Goal: Information Seeking & Learning: Check status

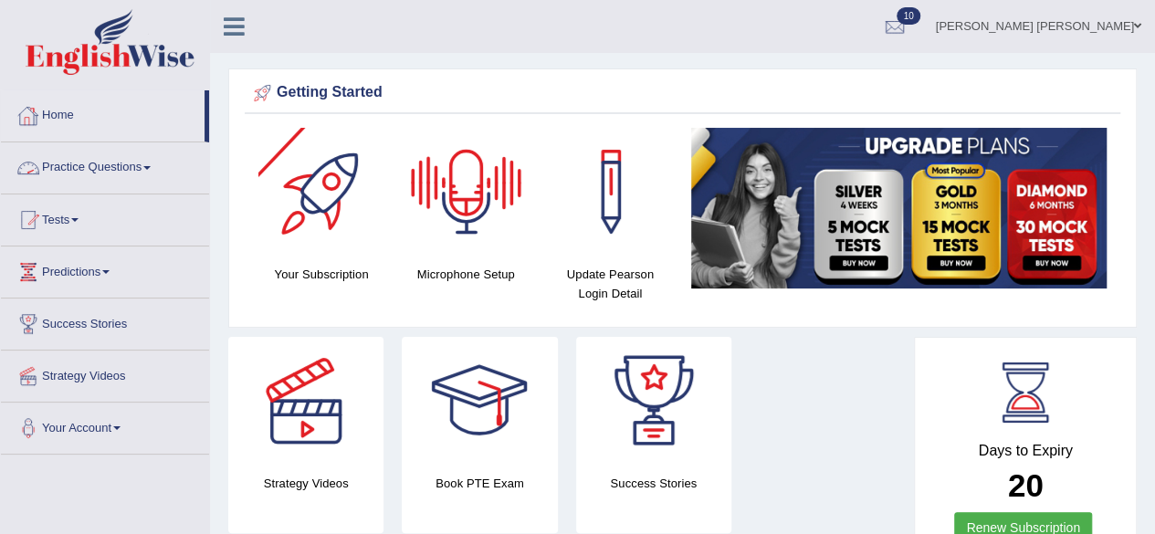
click at [153, 162] on link "Practice Questions" at bounding box center [105, 165] width 208 height 46
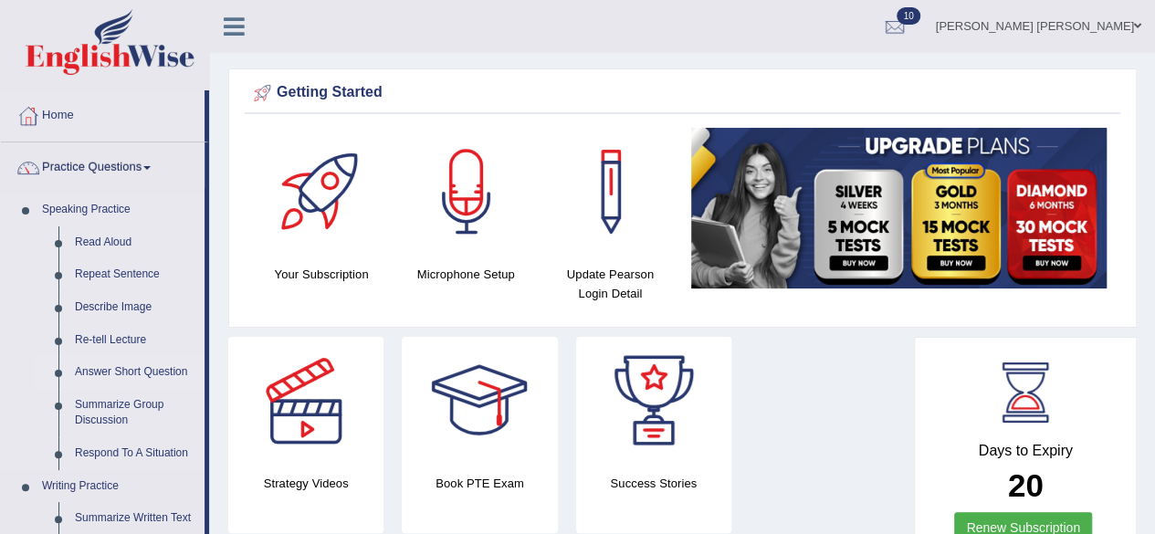
click at [155, 372] on link "Answer Short Question" at bounding box center [136, 372] width 138 height 33
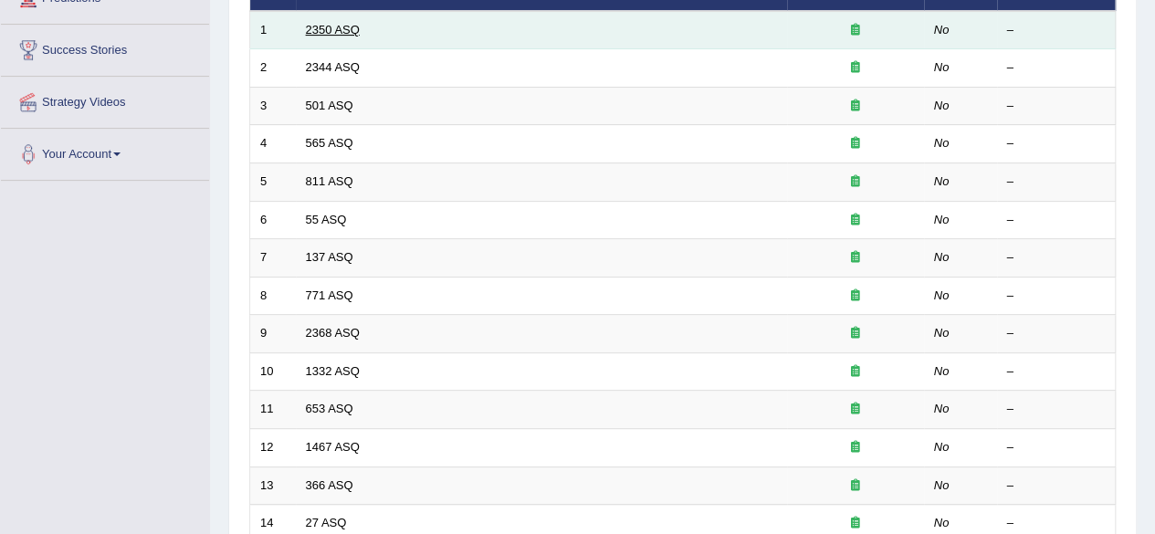
click at [327, 33] on link "2350 ASQ" at bounding box center [333, 30] width 54 height 14
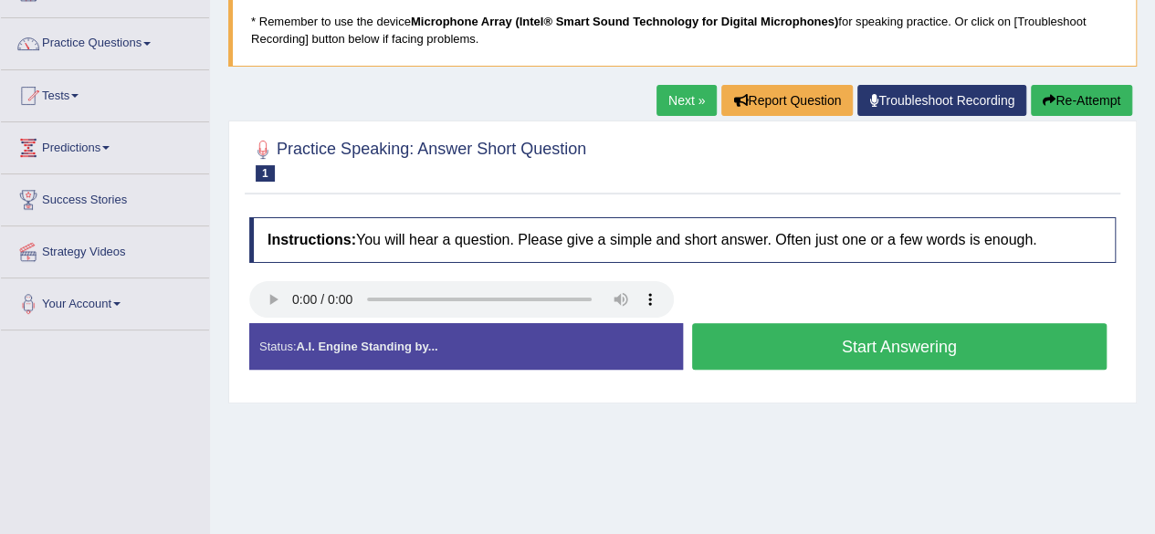
scroll to position [183, 0]
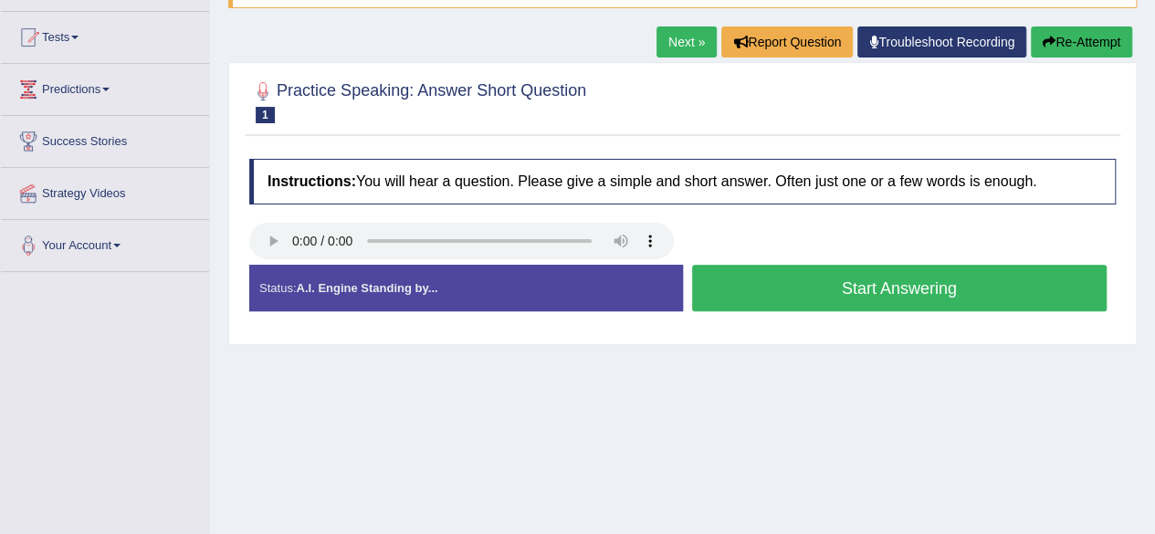
click at [774, 290] on button "Start Answering" at bounding box center [900, 288] width 416 height 47
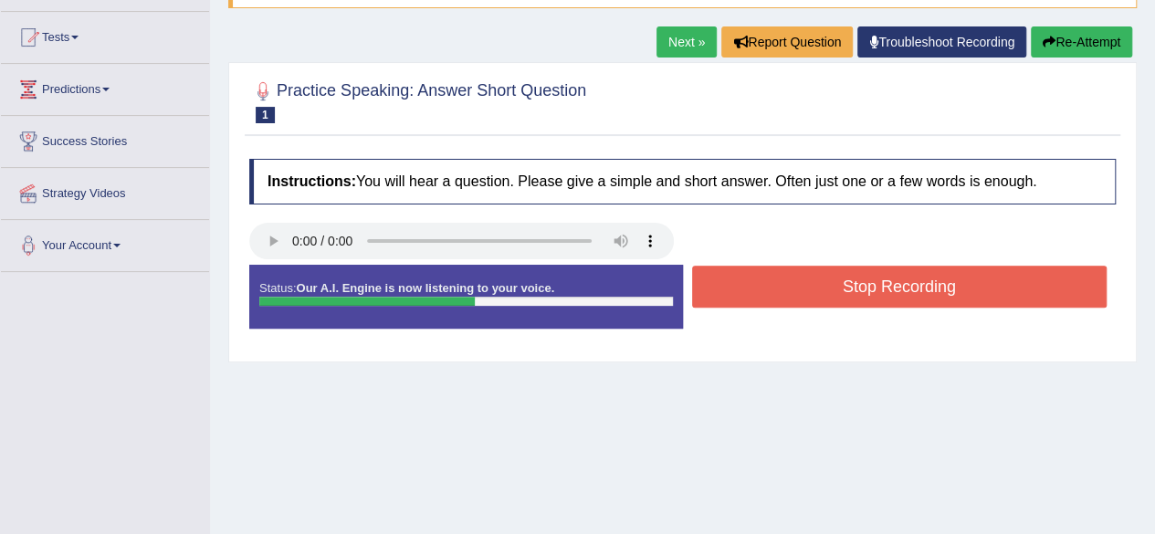
click at [772, 290] on button "Stop Recording" at bounding box center [900, 287] width 416 height 42
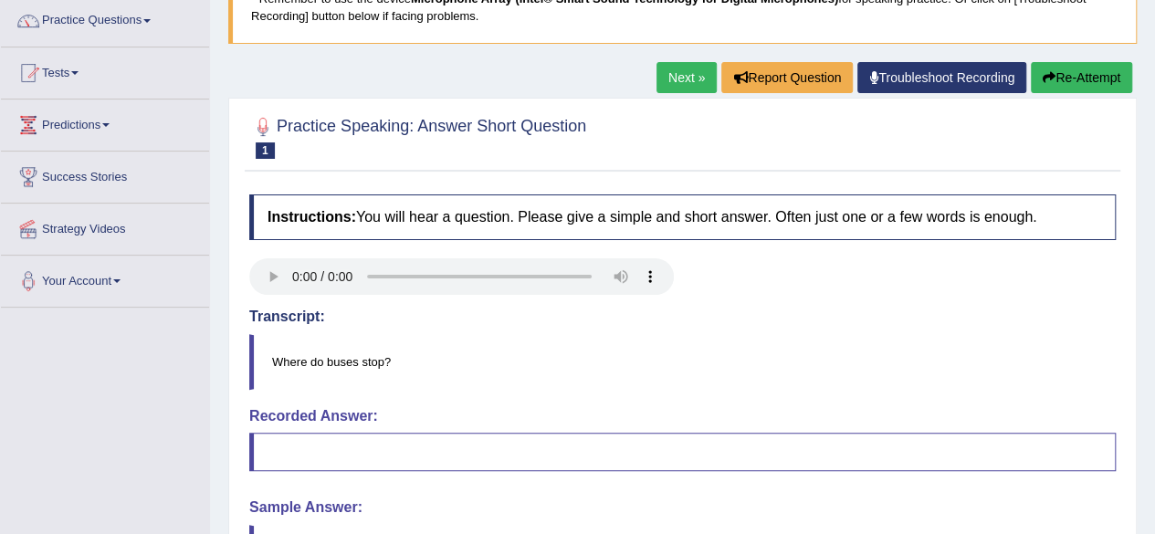
scroll to position [58, 0]
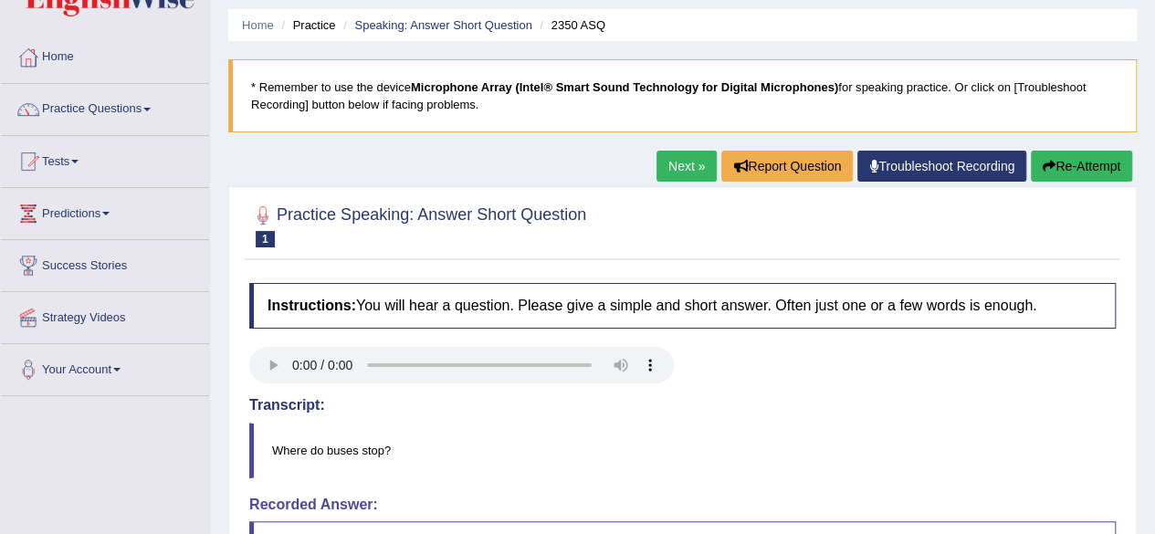
click at [674, 170] on link "Next »" at bounding box center [687, 166] width 60 height 31
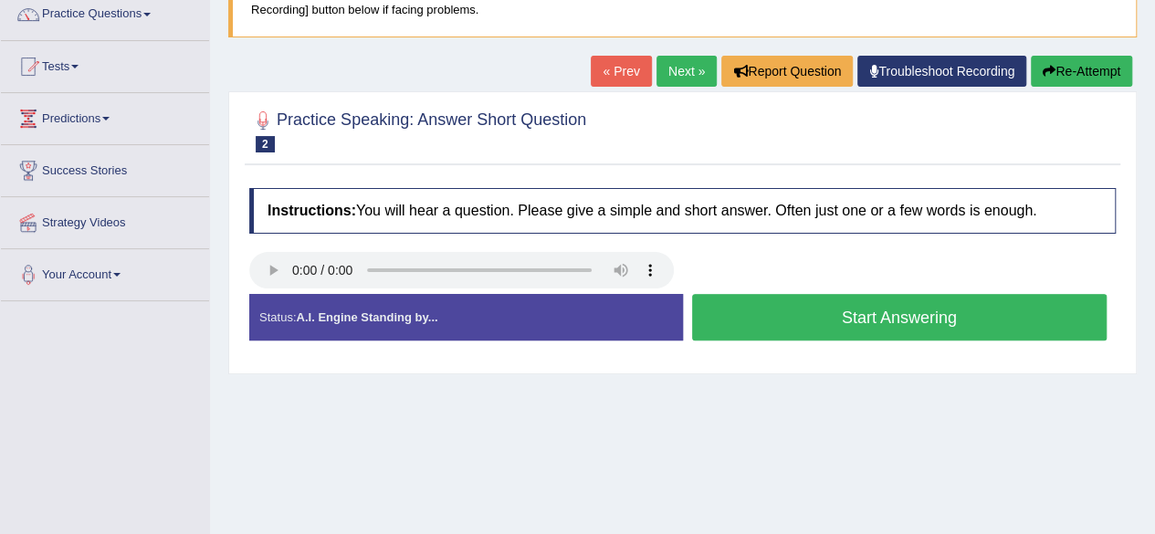
scroll to position [183, 0]
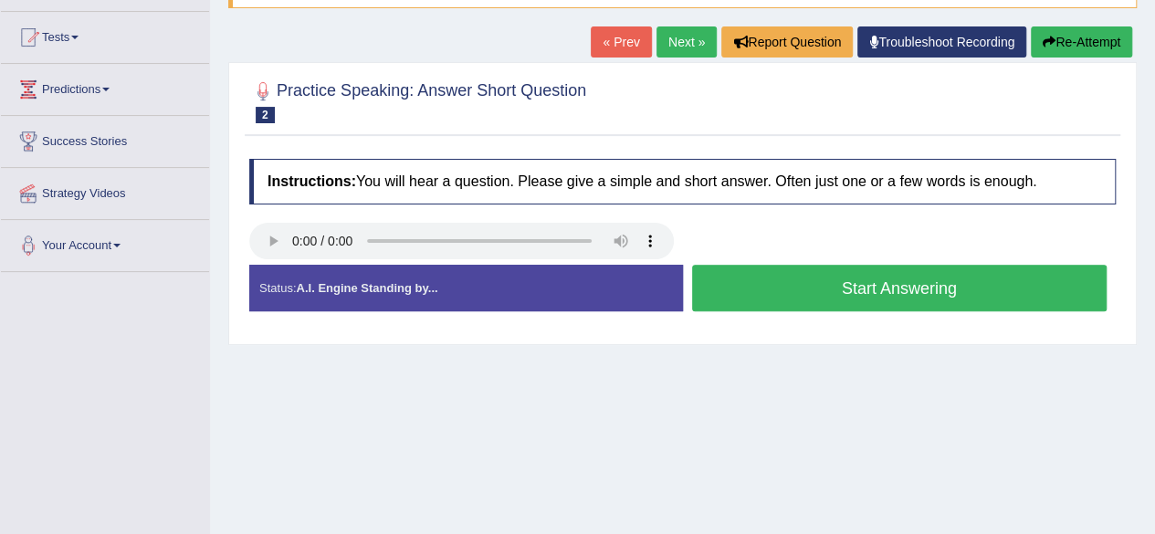
click at [731, 279] on button "Start Answering" at bounding box center [900, 288] width 416 height 47
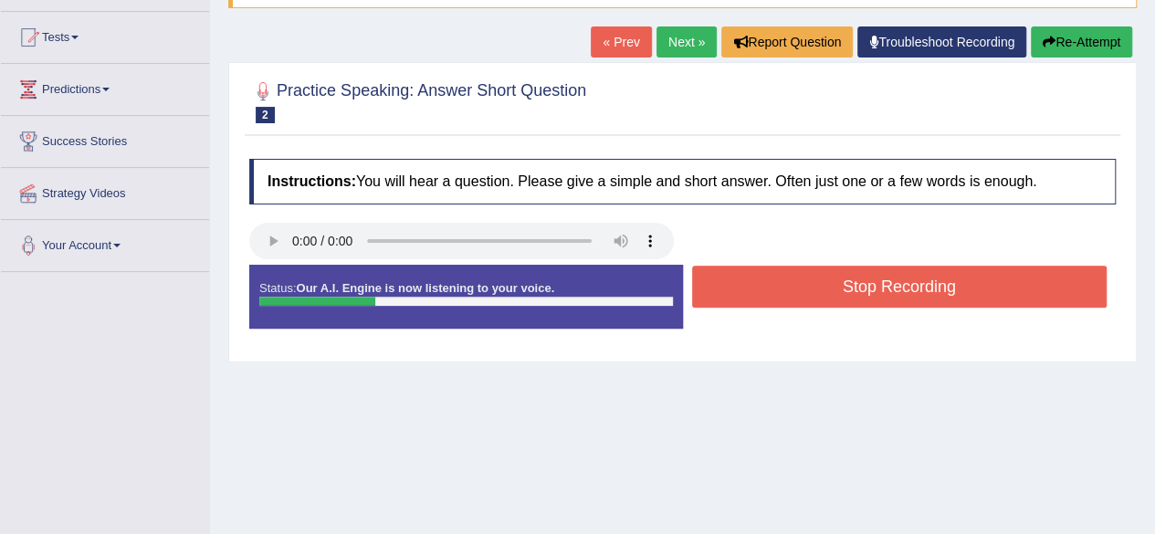
click at [776, 279] on button "Stop Recording" at bounding box center [900, 287] width 416 height 42
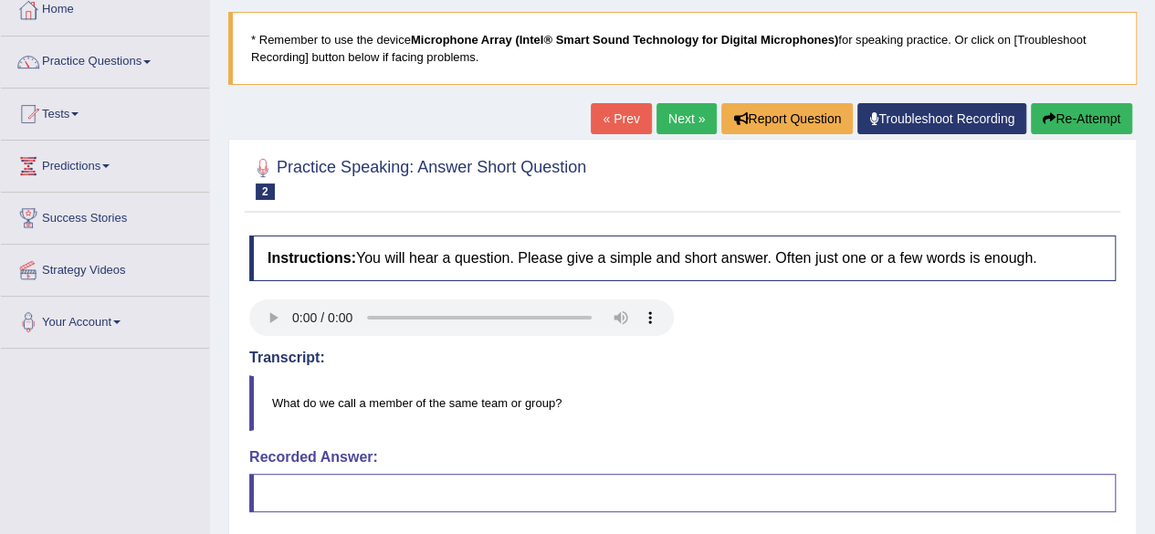
scroll to position [0, 0]
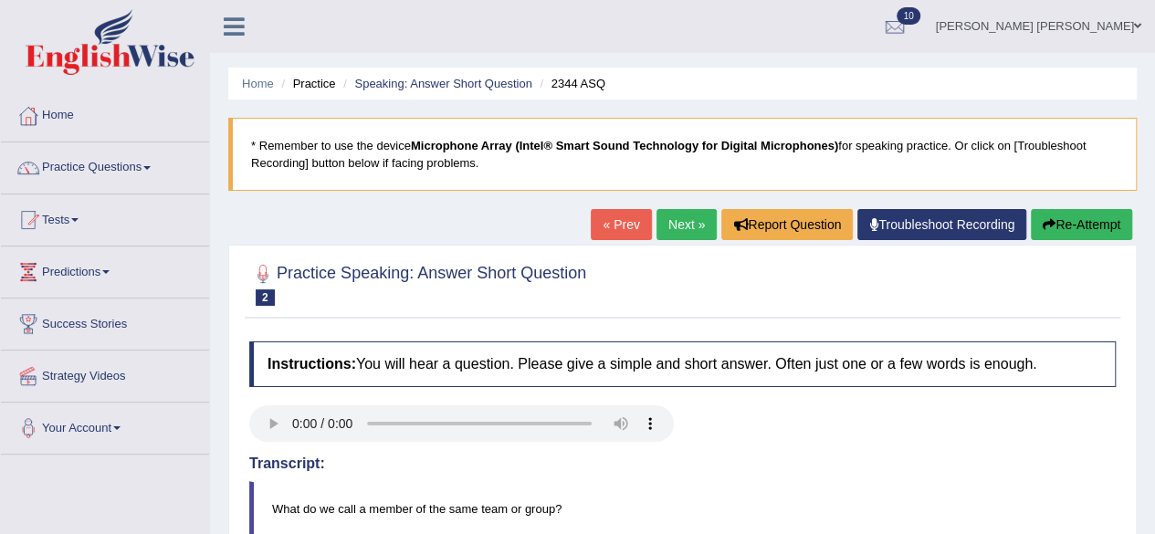
click at [678, 223] on link "Next »" at bounding box center [687, 224] width 60 height 31
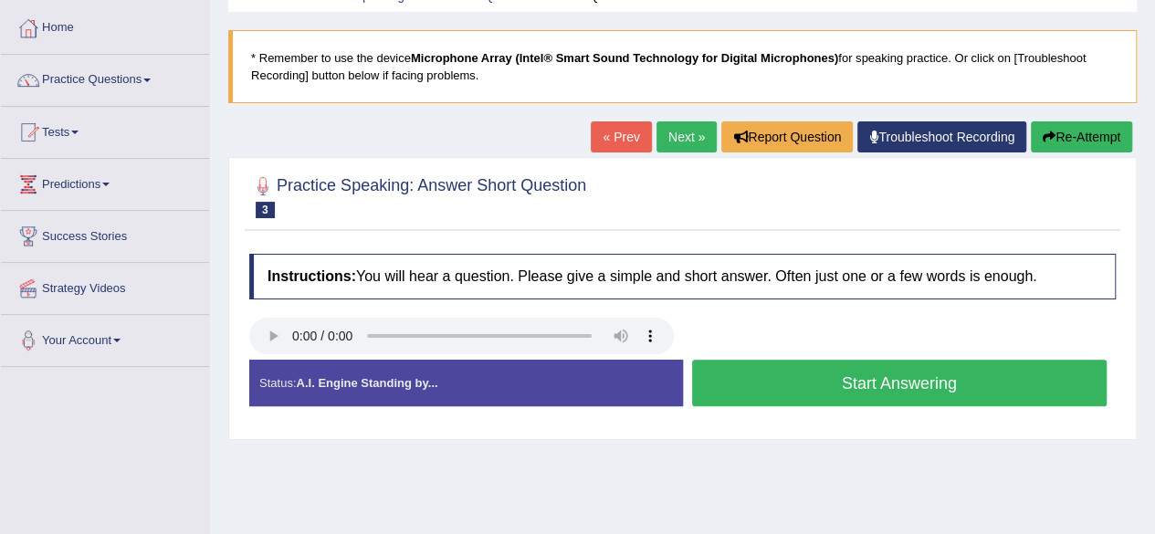
scroll to position [91, 0]
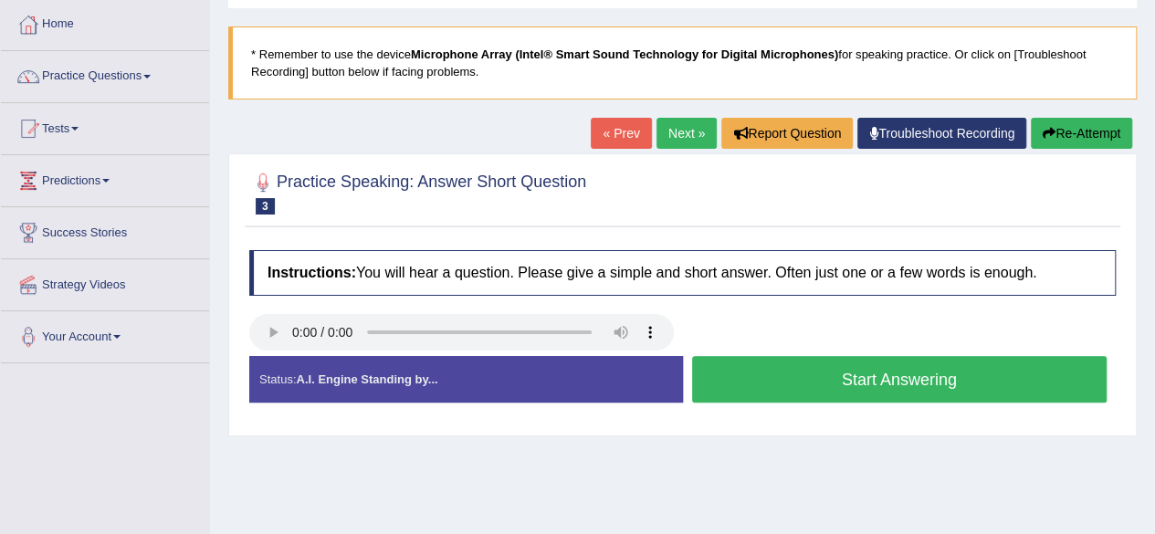
click at [780, 379] on button "Start Answering" at bounding box center [900, 379] width 416 height 47
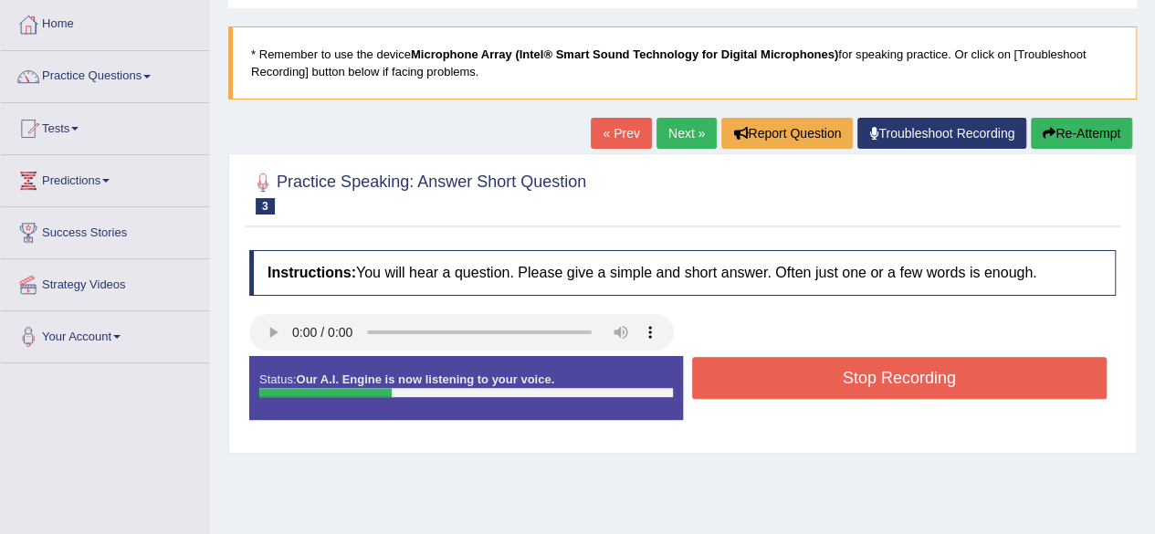
click at [778, 377] on button "Stop Recording" at bounding box center [900, 378] width 416 height 42
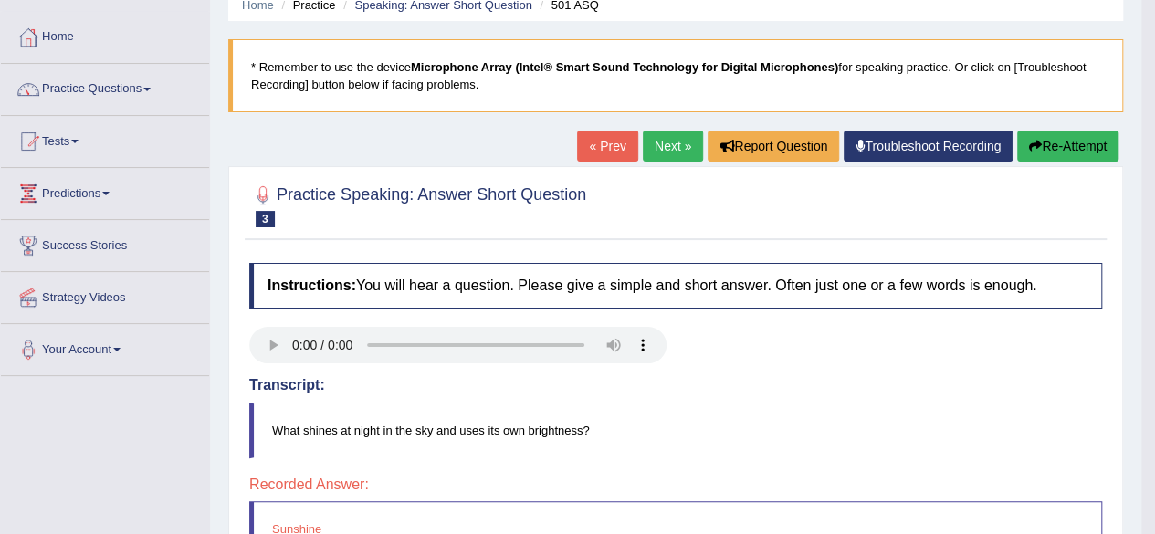
scroll to position [0, 0]
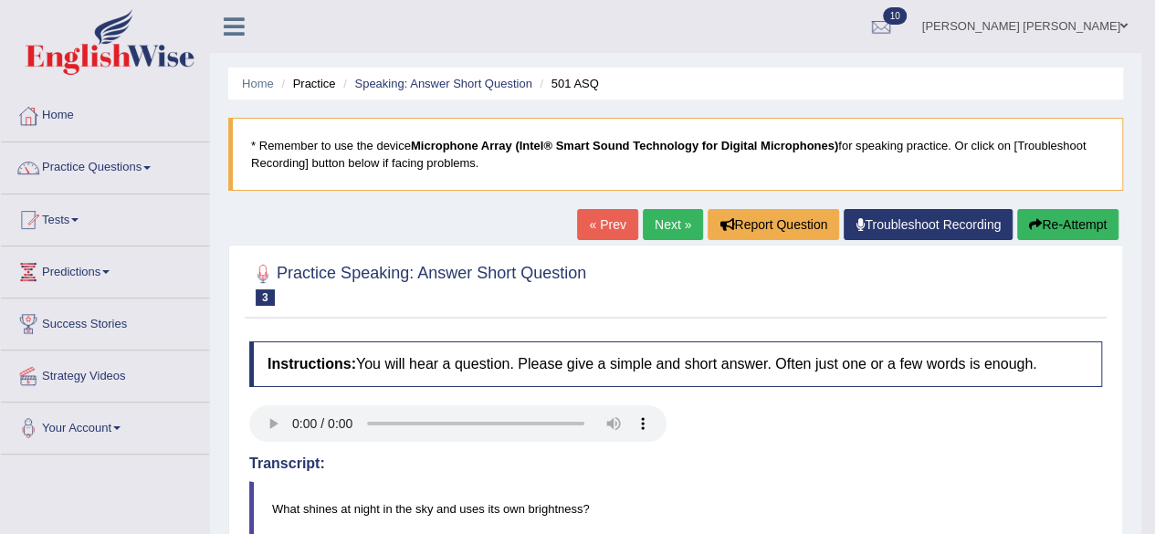
click at [681, 215] on link "Next »" at bounding box center [673, 224] width 60 height 31
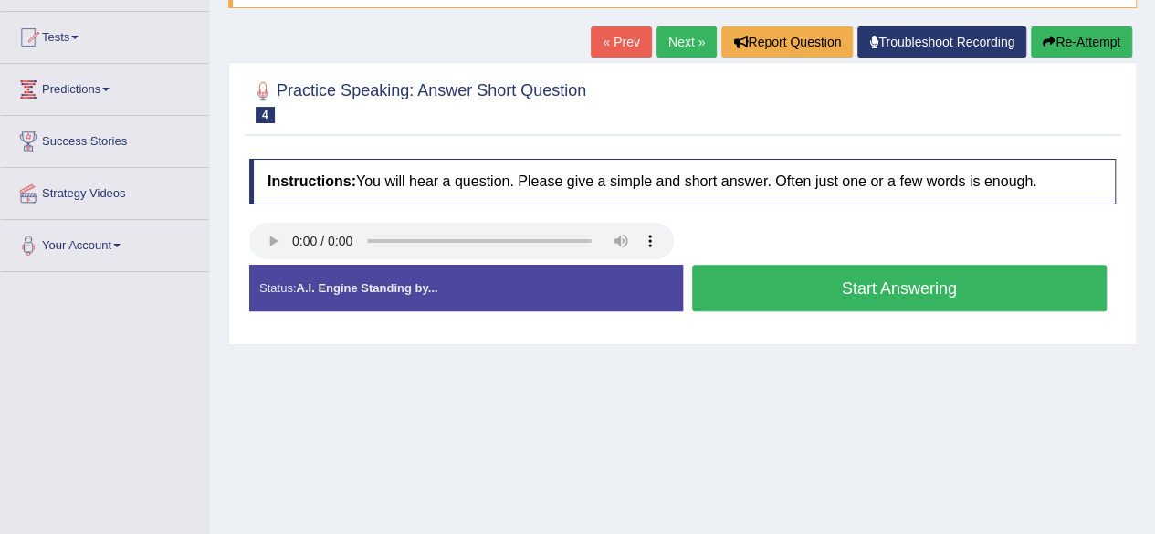
click at [777, 281] on button "Start Answering" at bounding box center [900, 288] width 416 height 47
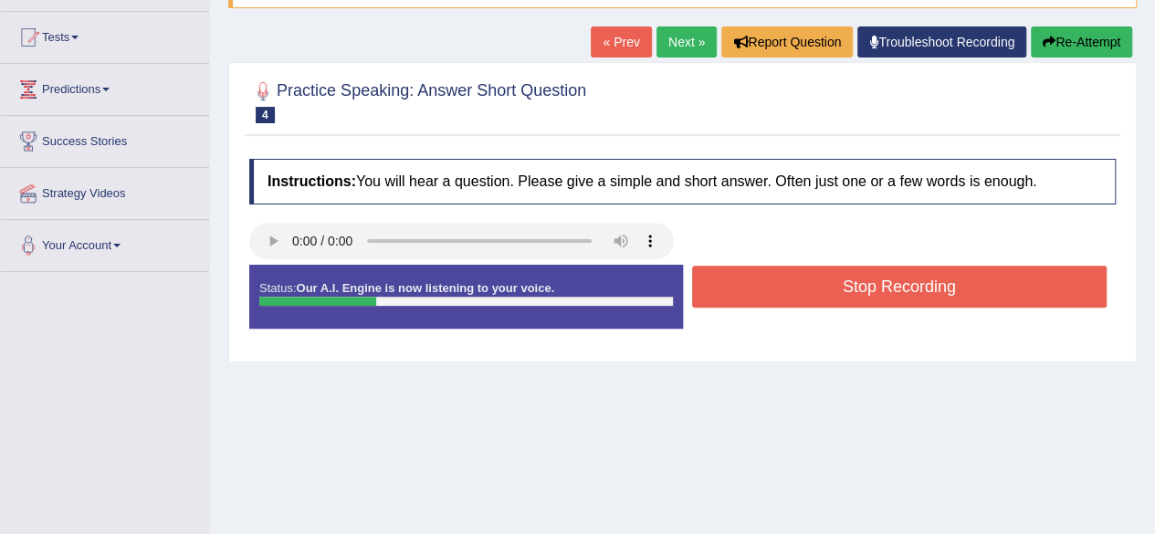
click at [773, 280] on button "Stop Recording" at bounding box center [900, 287] width 416 height 42
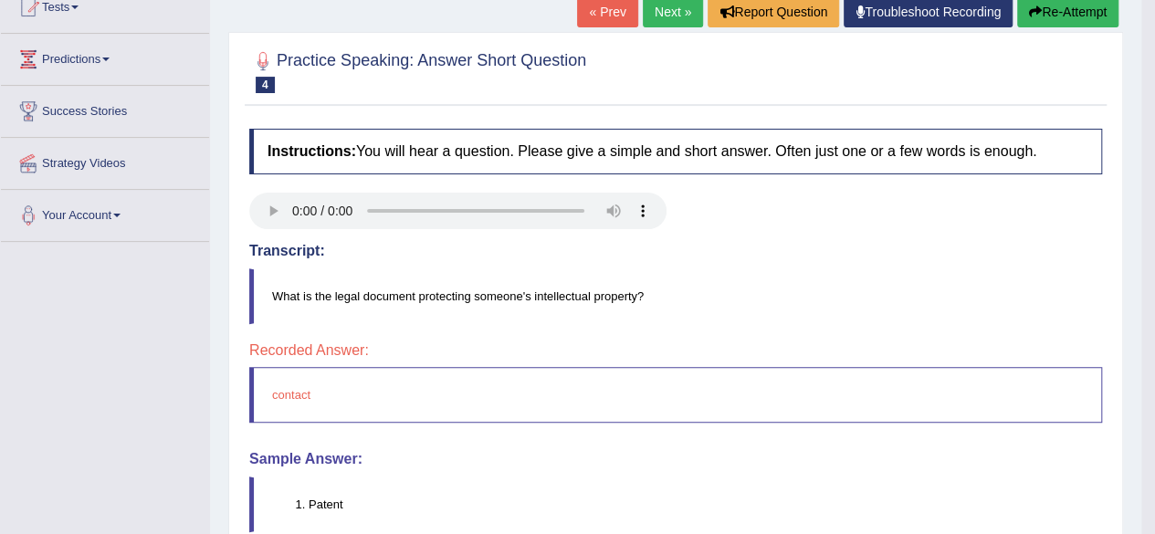
scroll to position [58, 0]
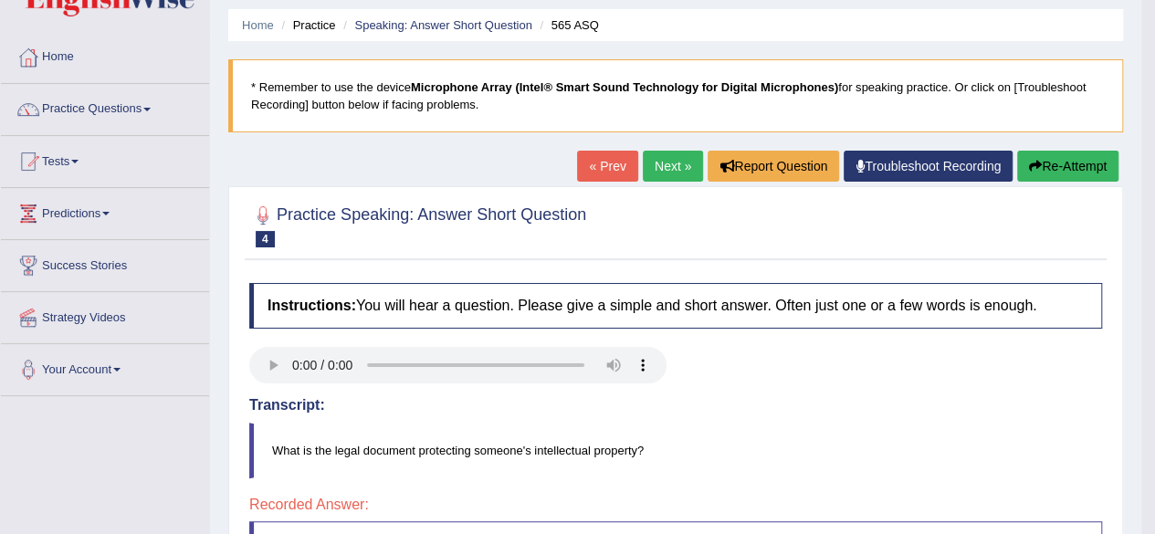
click at [655, 165] on link "Next »" at bounding box center [673, 166] width 60 height 31
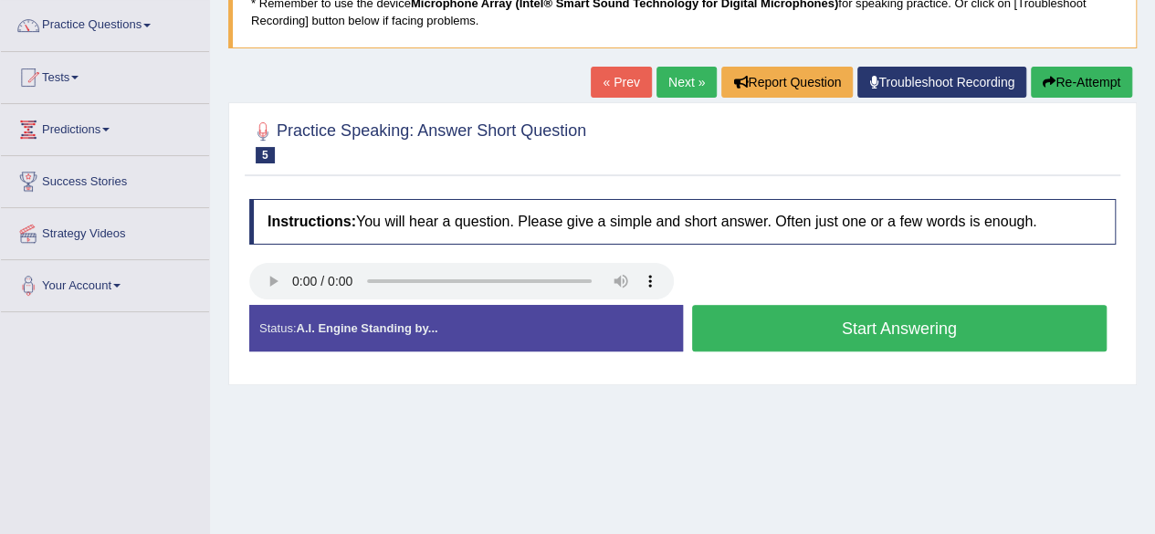
scroll to position [183, 0]
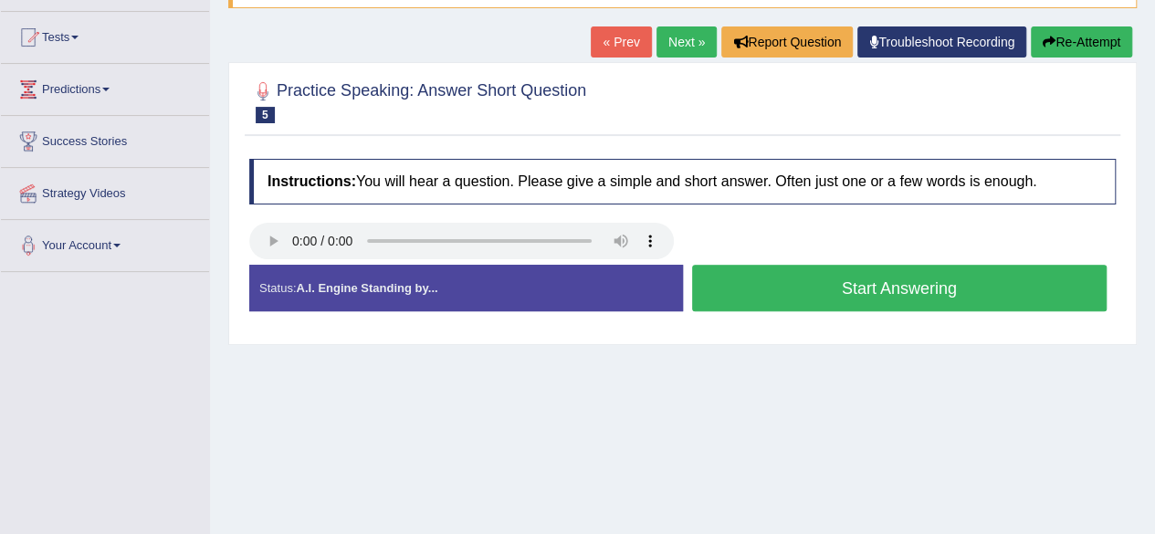
click at [778, 286] on button "Start Answering" at bounding box center [900, 288] width 416 height 47
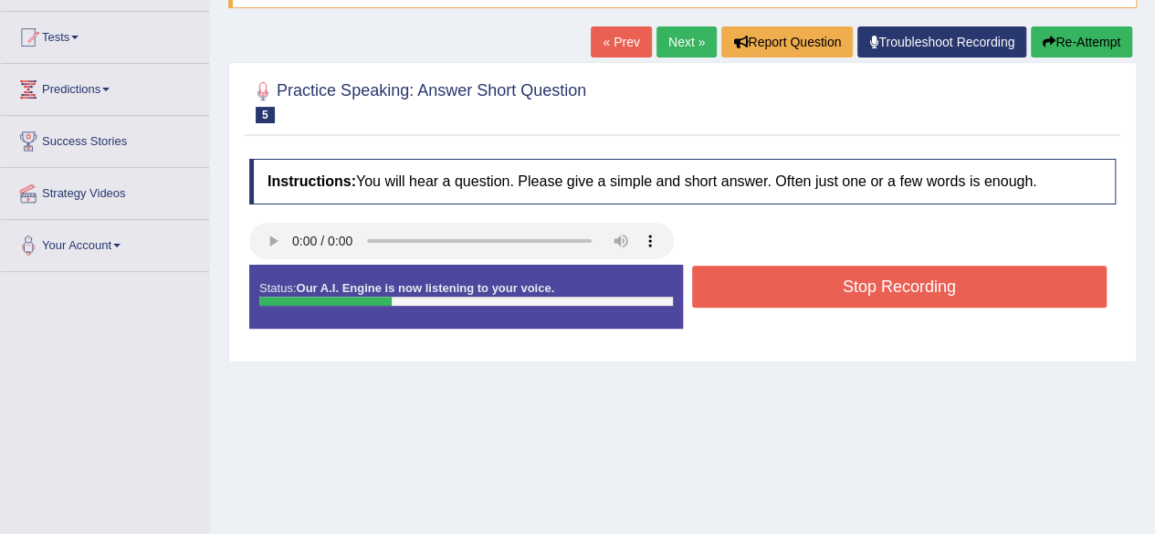
click at [776, 285] on button "Stop Recording" at bounding box center [900, 287] width 416 height 42
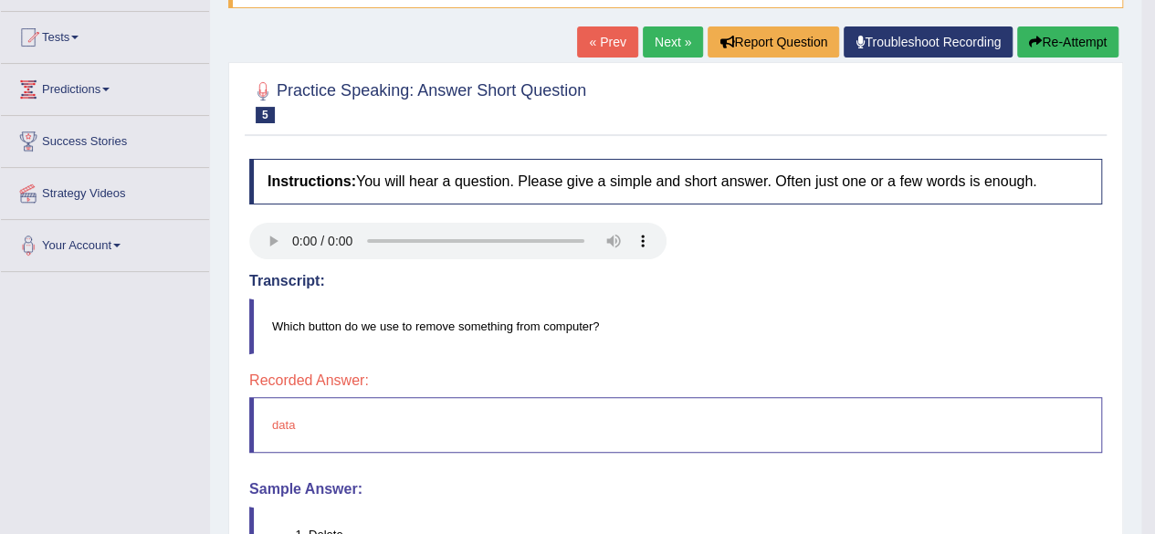
click at [656, 42] on link "Next »" at bounding box center [673, 41] width 60 height 31
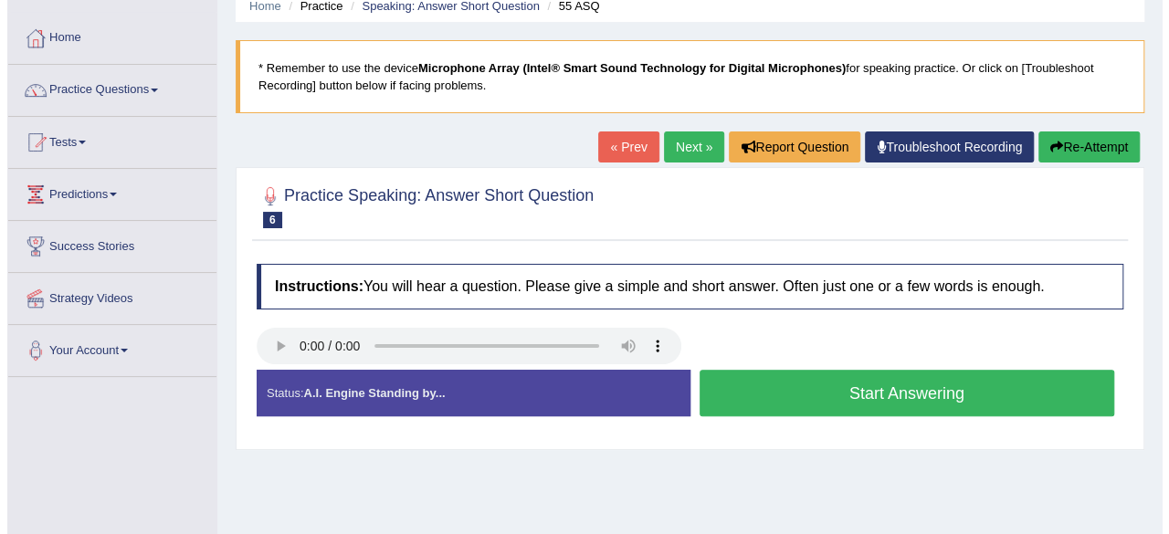
scroll to position [183, 0]
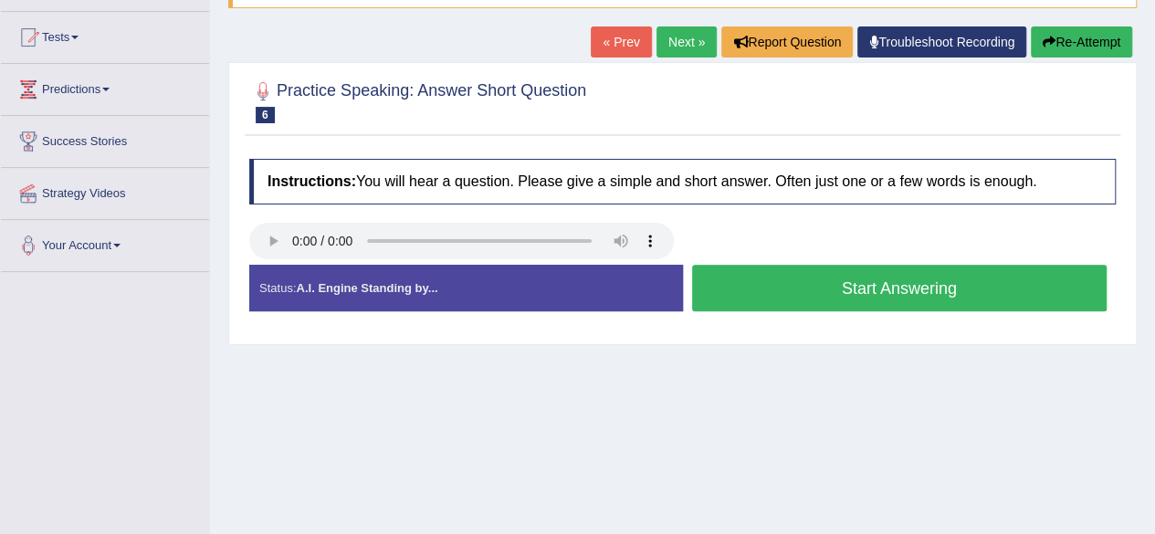
click at [772, 291] on button "Start Answering" at bounding box center [900, 288] width 416 height 47
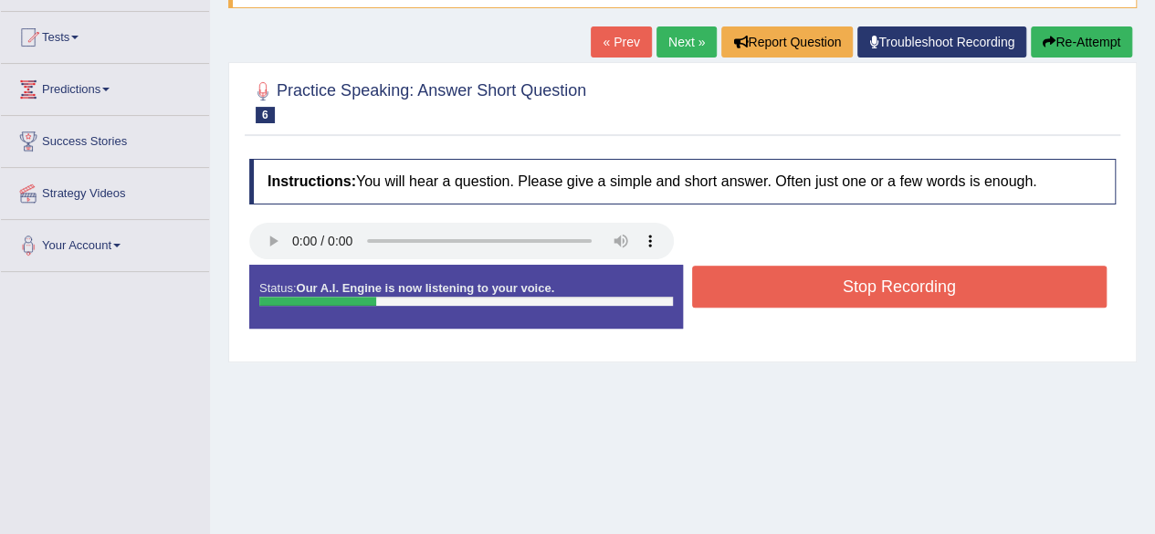
click at [773, 288] on button "Stop Recording" at bounding box center [900, 287] width 416 height 42
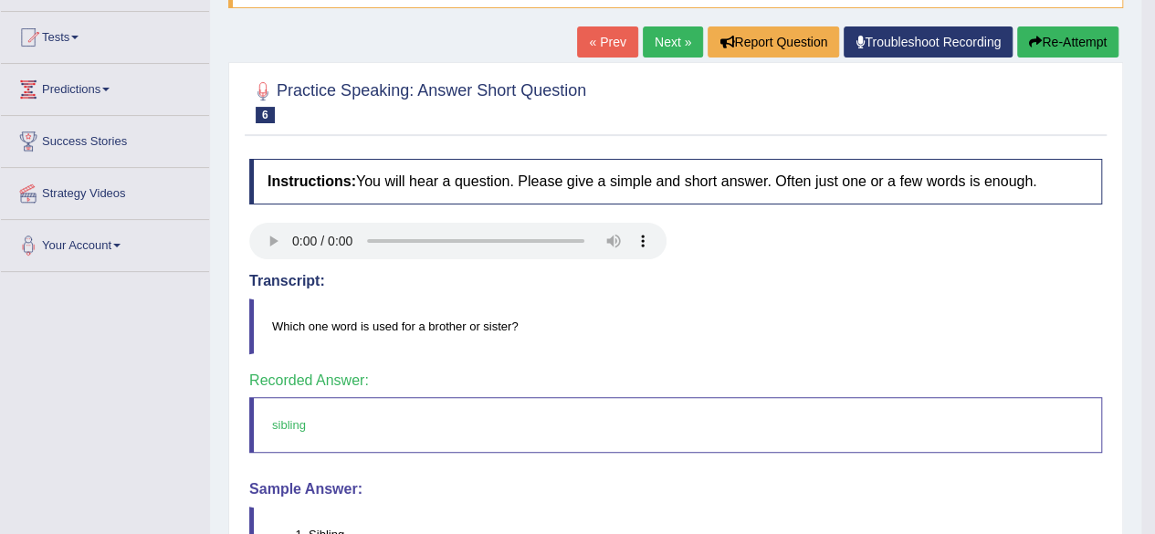
click at [653, 37] on link "Next »" at bounding box center [673, 41] width 60 height 31
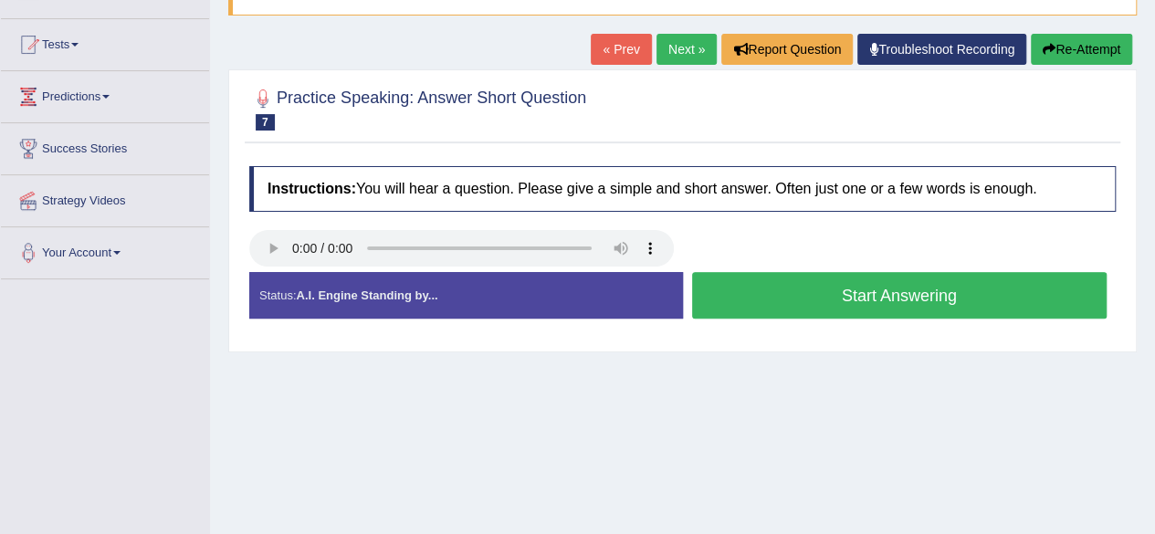
scroll to position [183, 0]
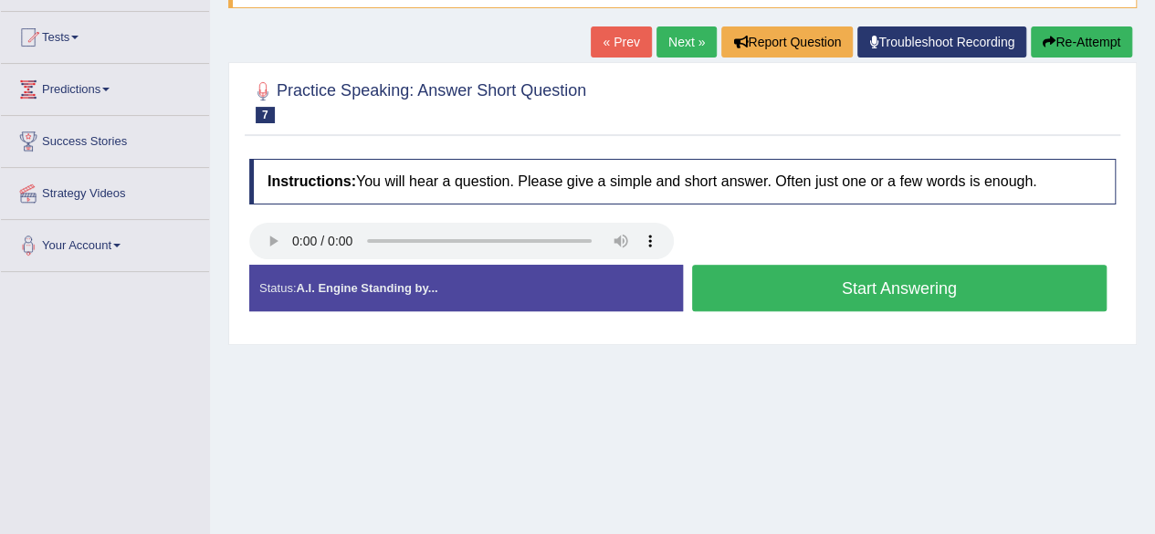
click at [765, 290] on button "Start Answering" at bounding box center [900, 288] width 416 height 47
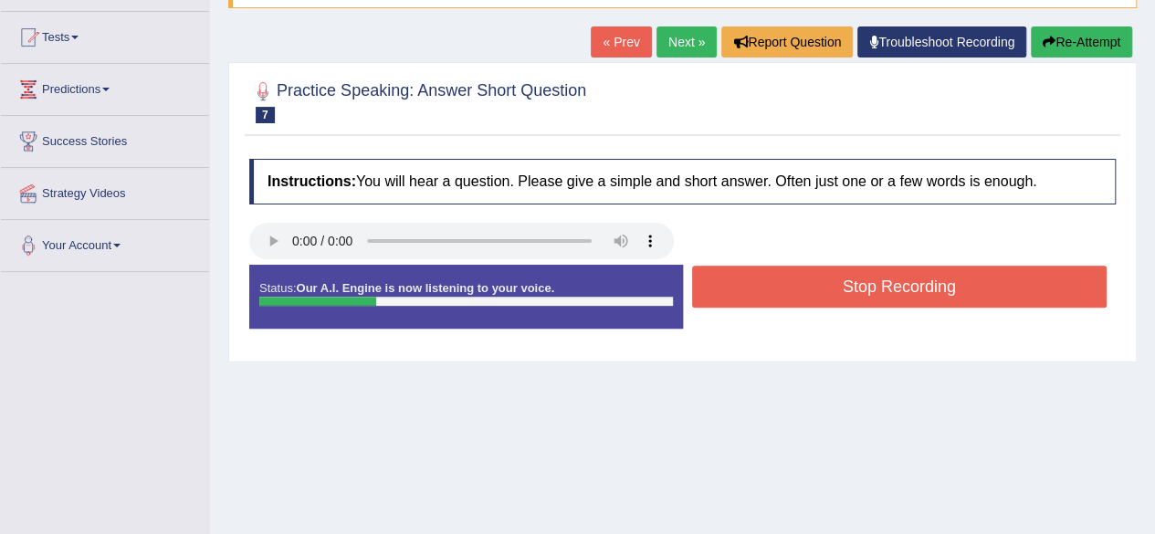
click at [765, 289] on button "Stop Recording" at bounding box center [900, 287] width 416 height 42
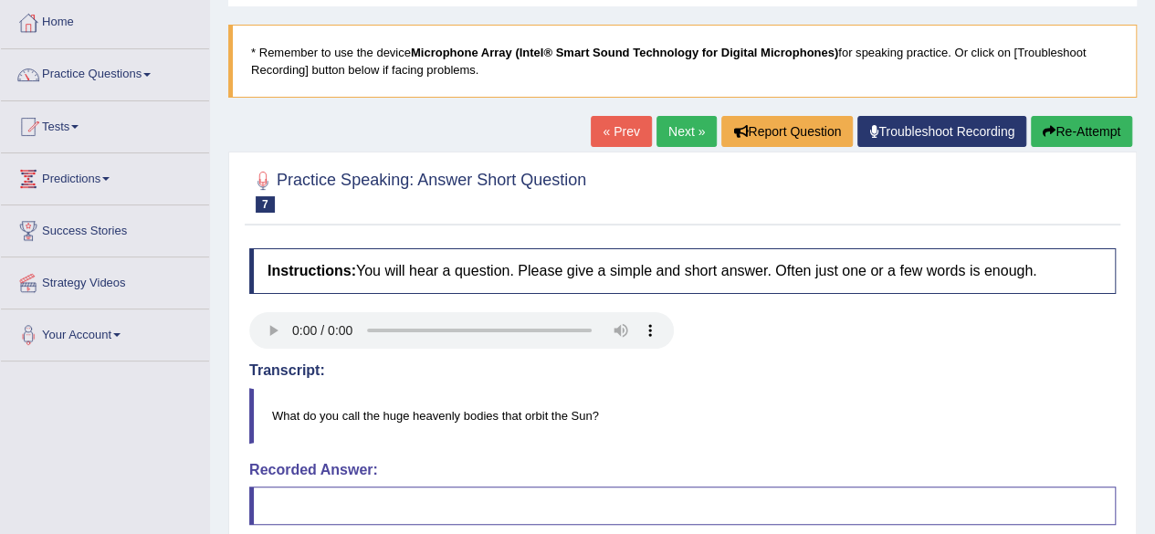
scroll to position [91, 0]
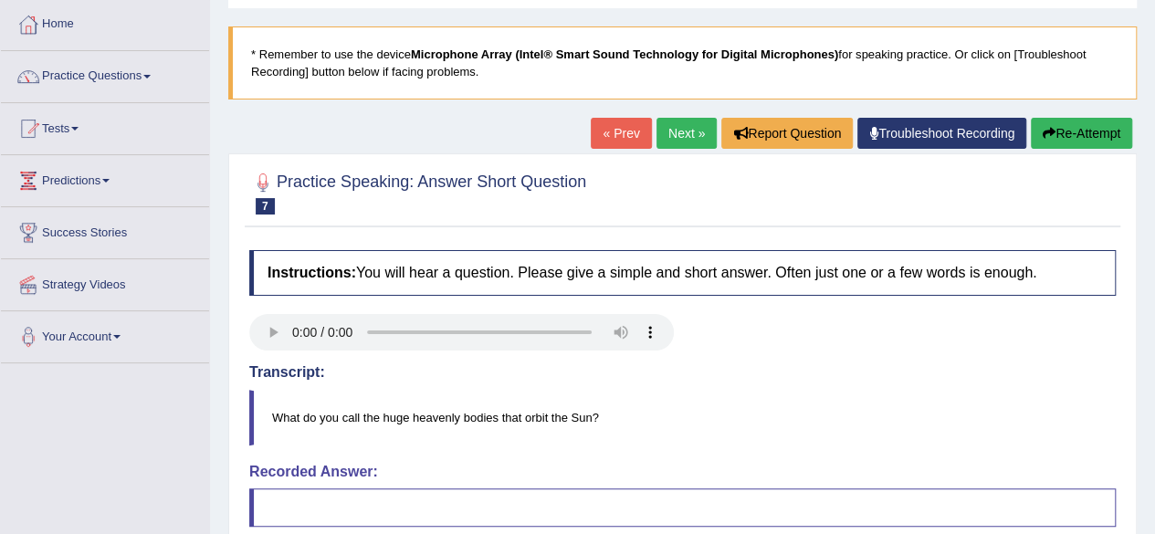
click at [672, 129] on link "Next »" at bounding box center [687, 133] width 60 height 31
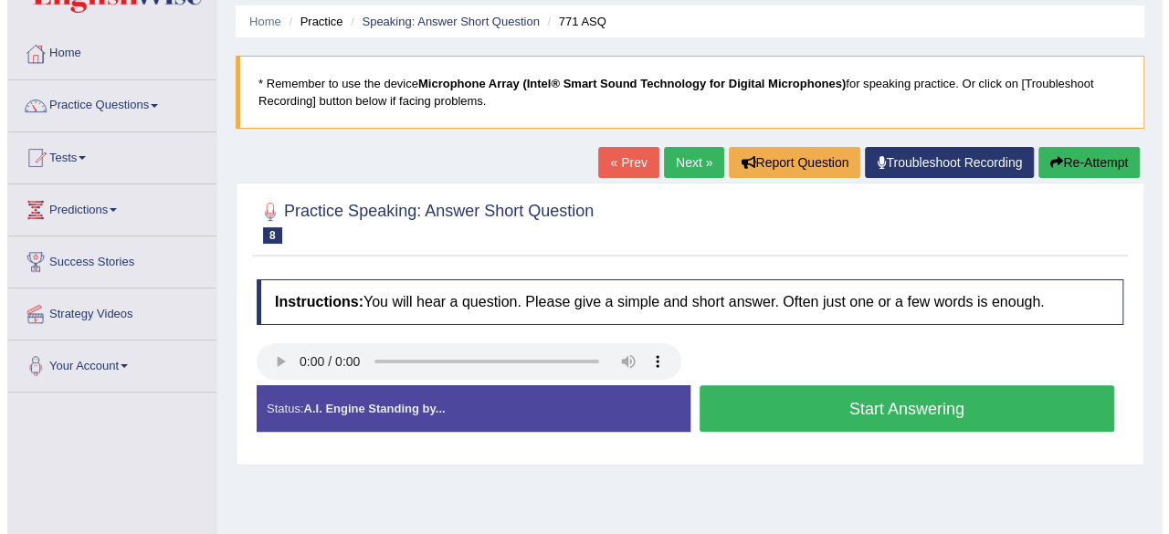
scroll to position [91, 0]
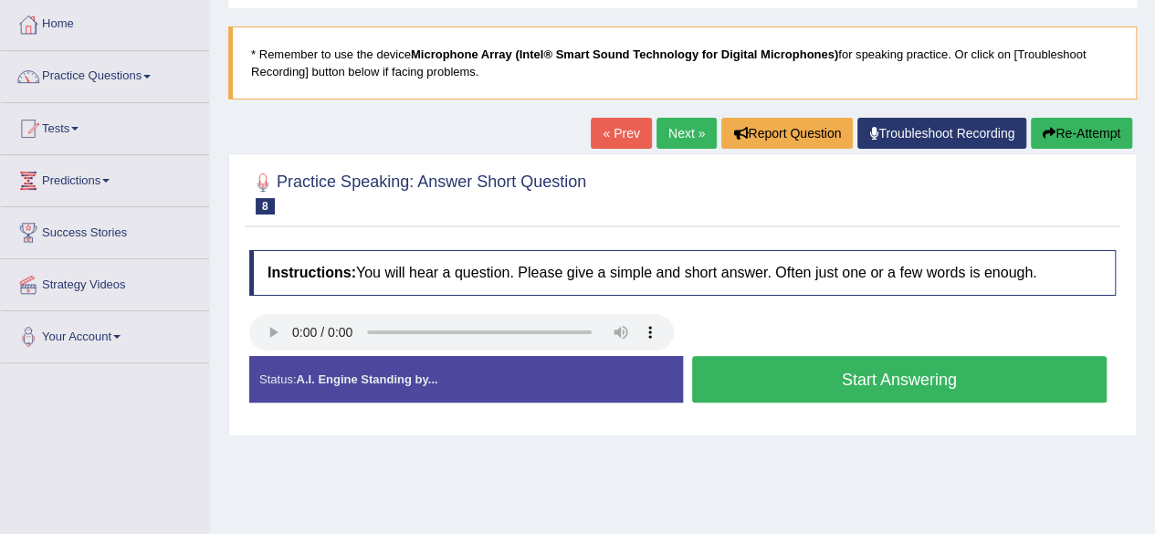
click at [761, 368] on button "Start Answering" at bounding box center [900, 379] width 416 height 47
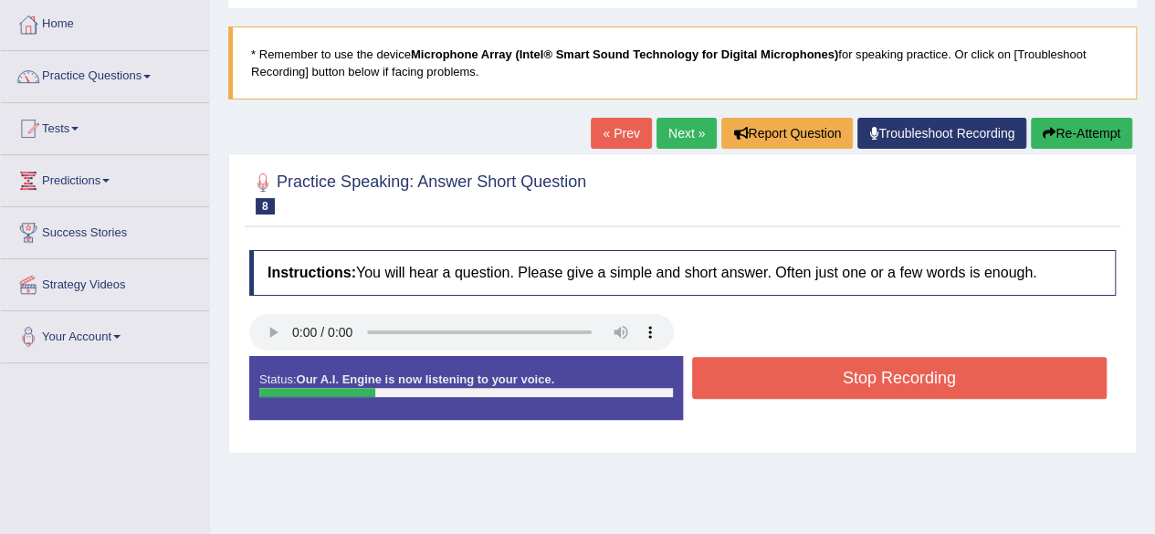
click at [760, 376] on button "Stop Recording" at bounding box center [900, 378] width 416 height 42
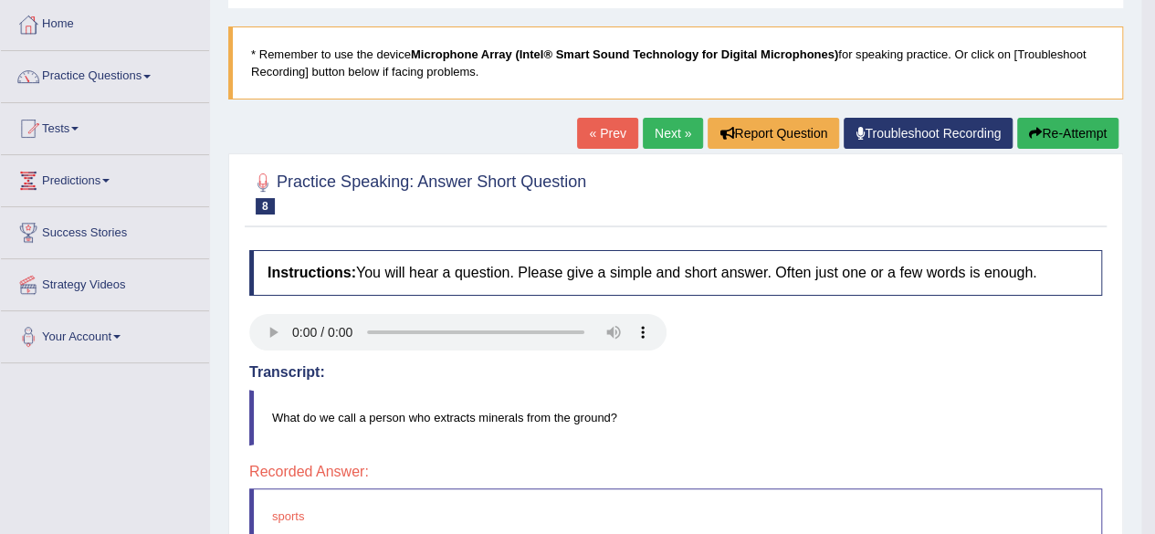
click at [652, 134] on link "Next »" at bounding box center [673, 133] width 60 height 31
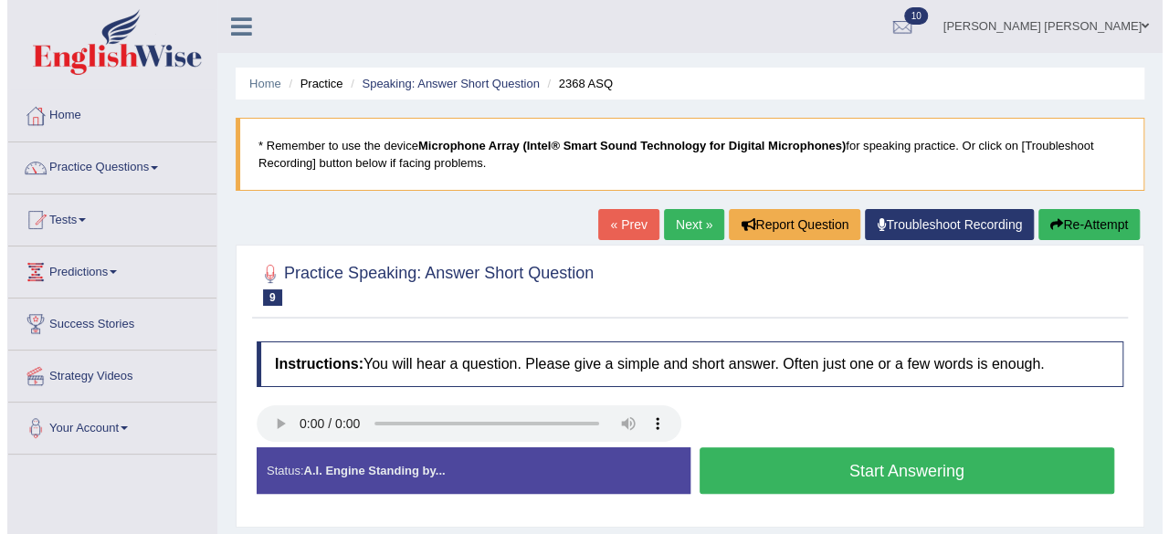
scroll to position [91, 0]
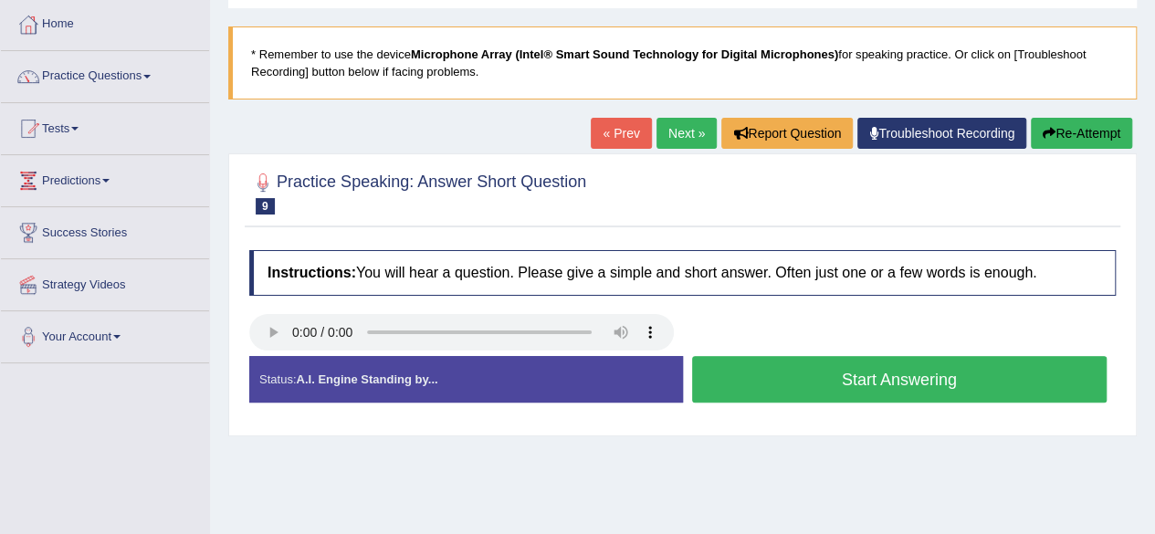
click at [785, 368] on button "Start Answering" at bounding box center [900, 379] width 416 height 47
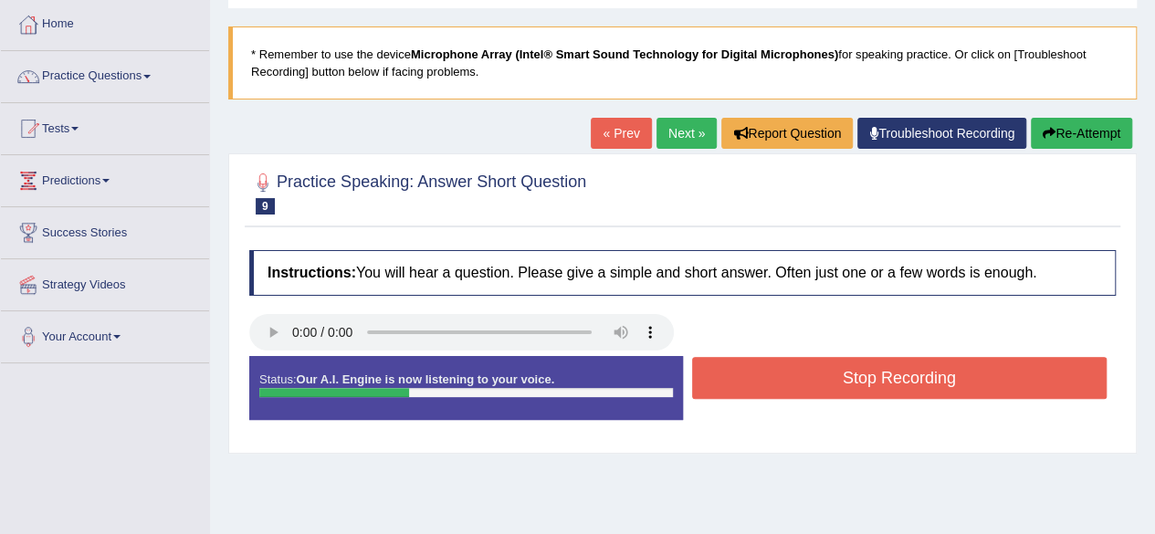
click at [769, 373] on button "Stop Recording" at bounding box center [900, 378] width 416 height 42
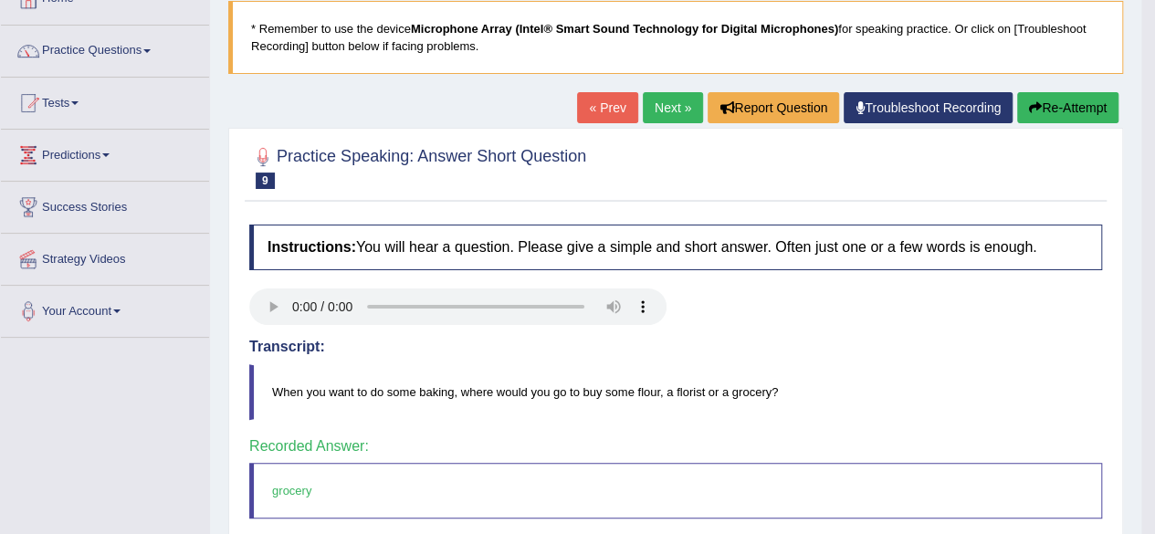
scroll to position [0, 0]
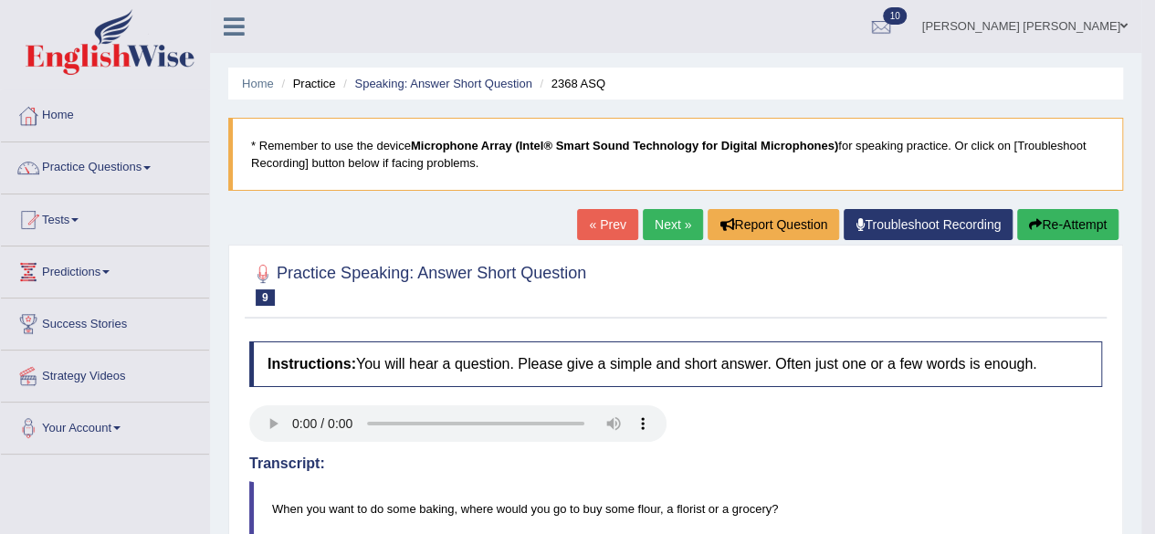
click at [659, 218] on link "Next »" at bounding box center [673, 224] width 60 height 31
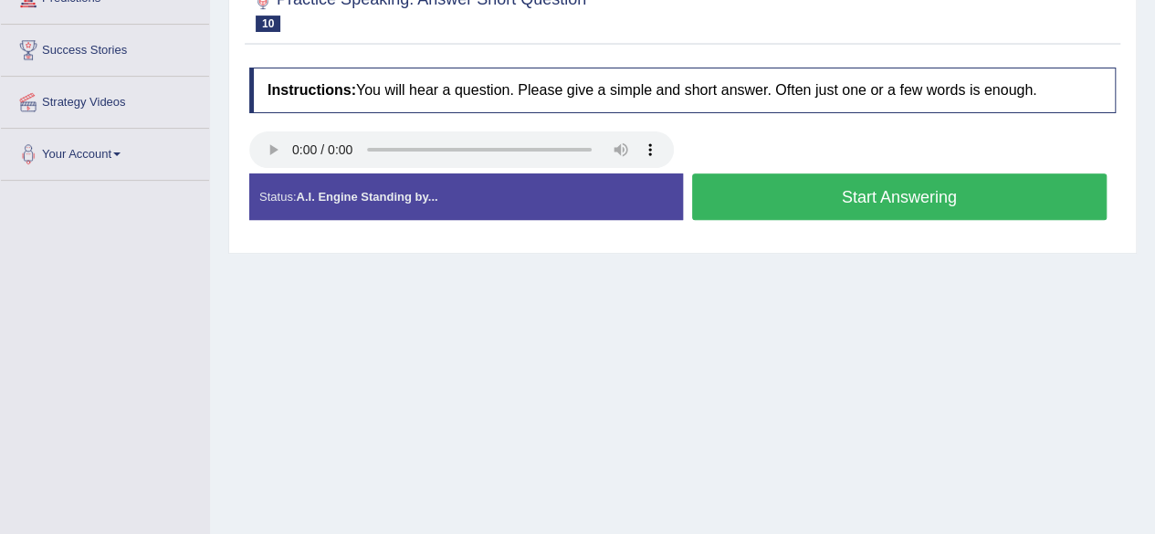
scroll to position [183, 0]
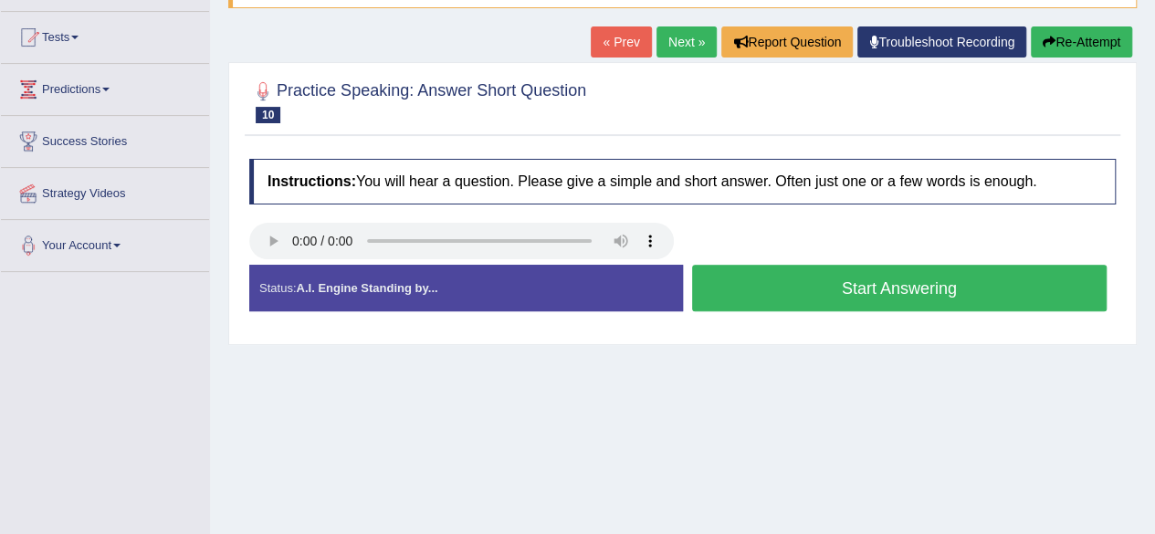
click at [789, 284] on button "Start Answering" at bounding box center [900, 288] width 416 height 47
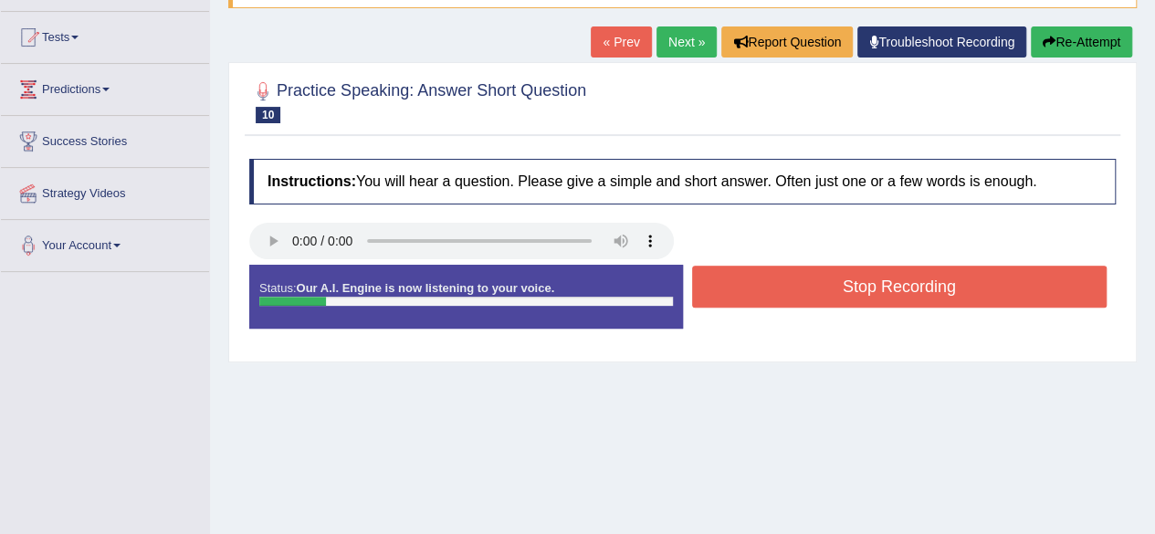
click at [784, 290] on button "Stop Recording" at bounding box center [900, 287] width 416 height 42
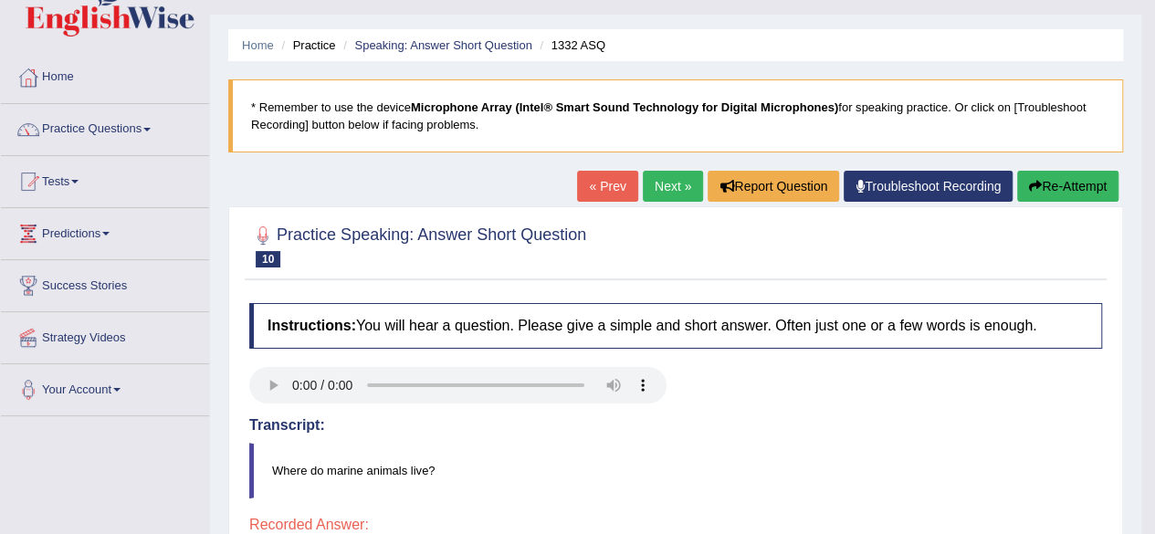
scroll to position [0, 0]
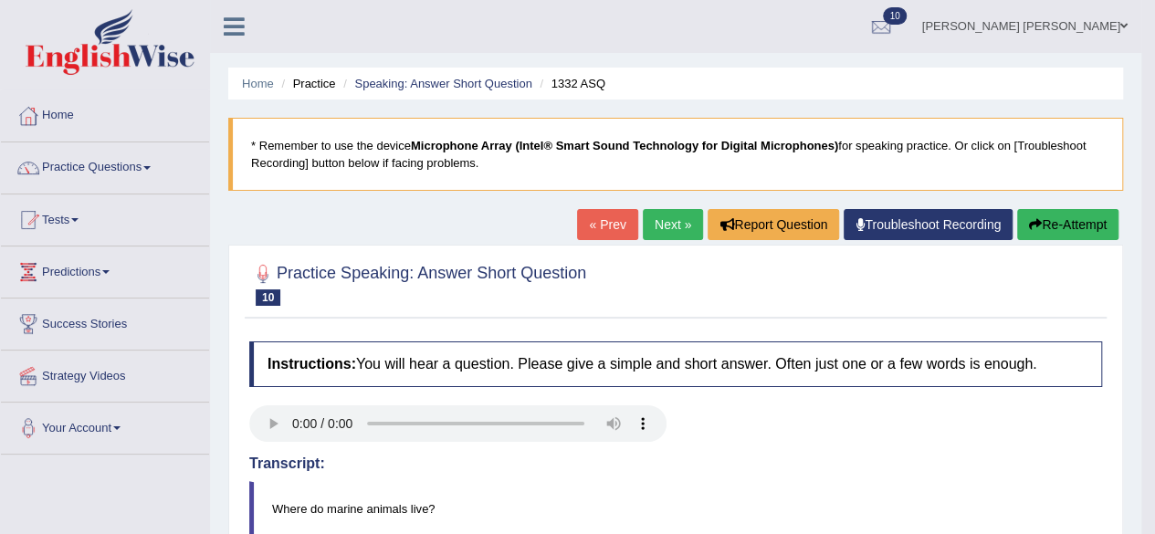
click at [660, 219] on link "Next »" at bounding box center [673, 224] width 60 height 31
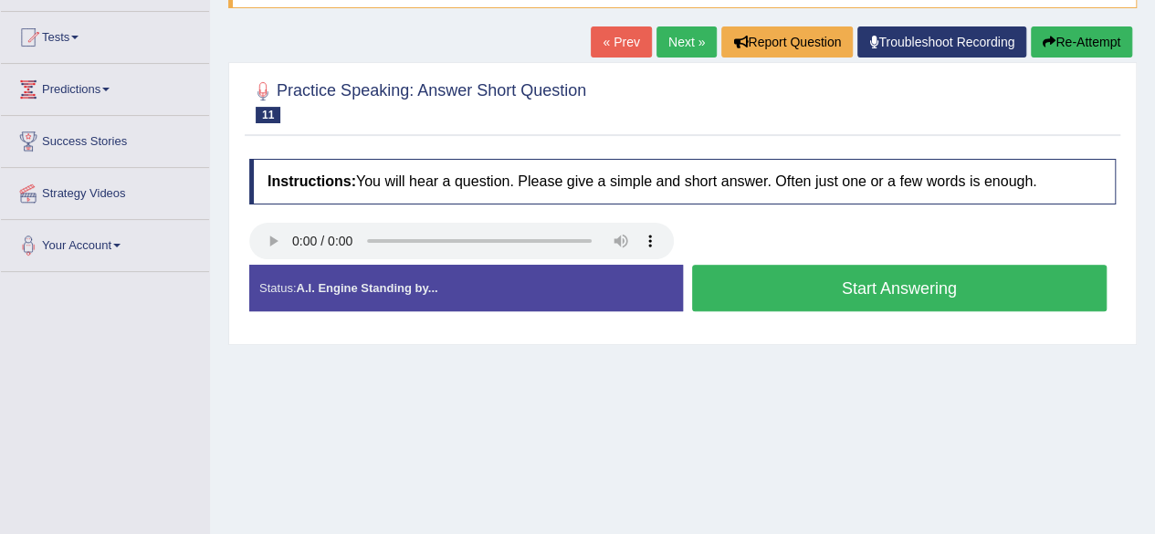
click at [778, 297] on button "Start Answering" at bounding box center [900, 288] width 416 height 47
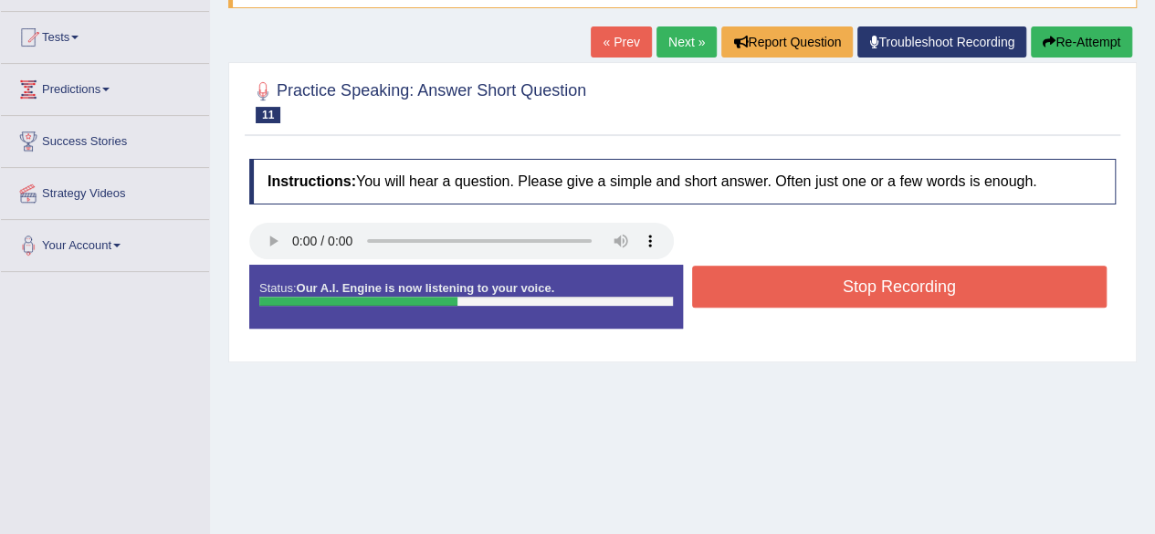
click at [771, 288] on button "Stop Recording" at bounding box center [900, 287] width 416 height 42
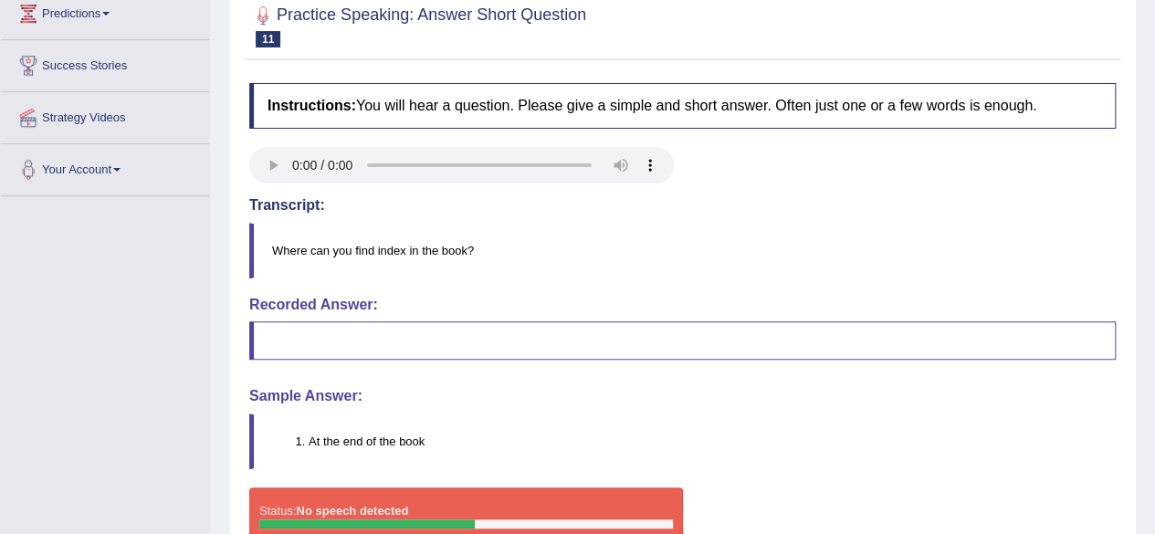
scroll to position [58, 0]
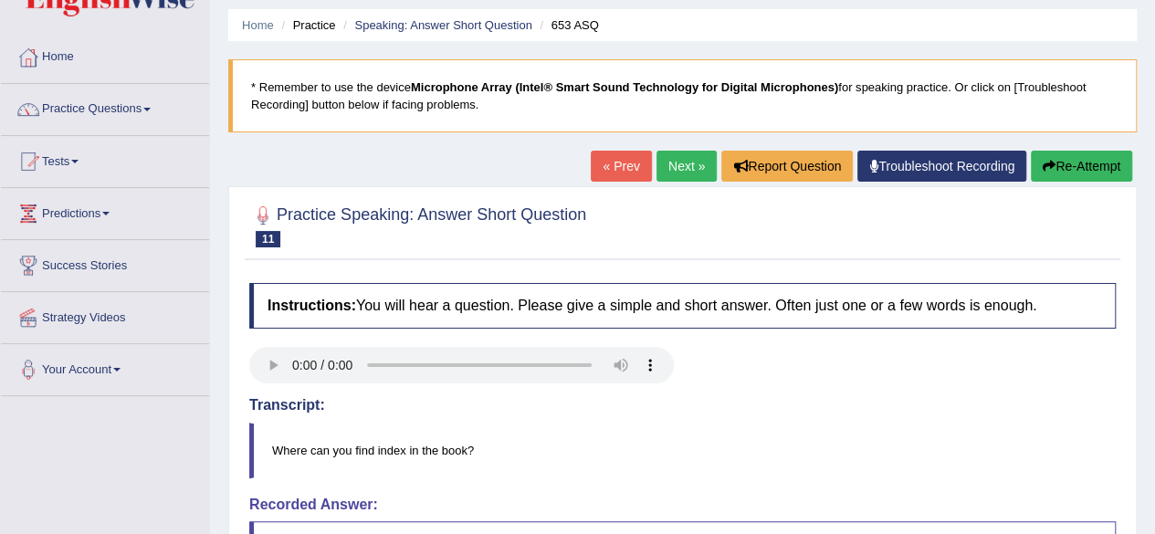
click at [678, 169] on link "Next »" at bounding box center [687, 166] width 60 height 31
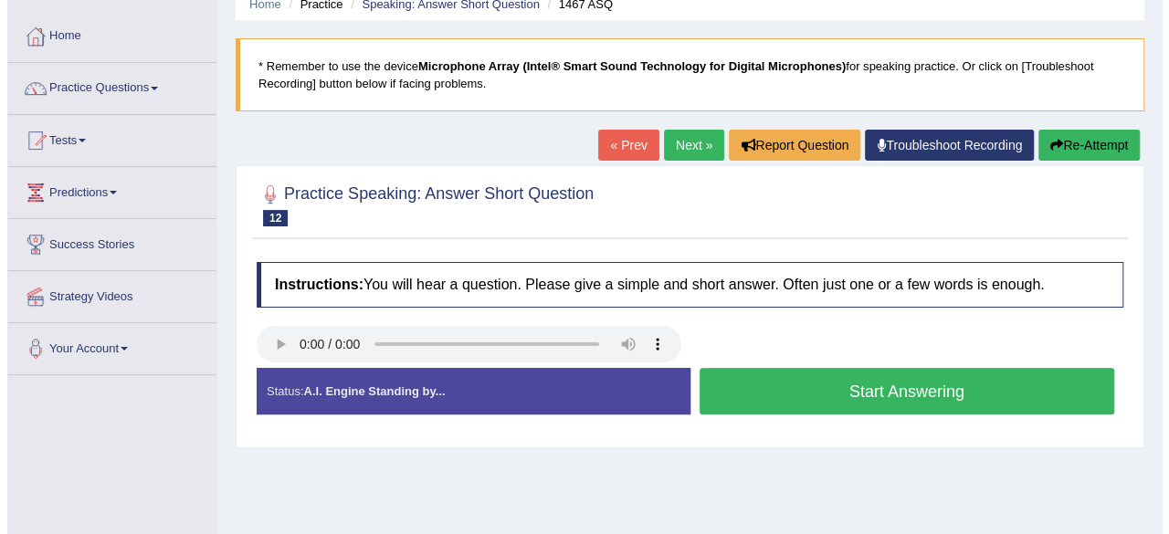
scroll to position [183, 0]
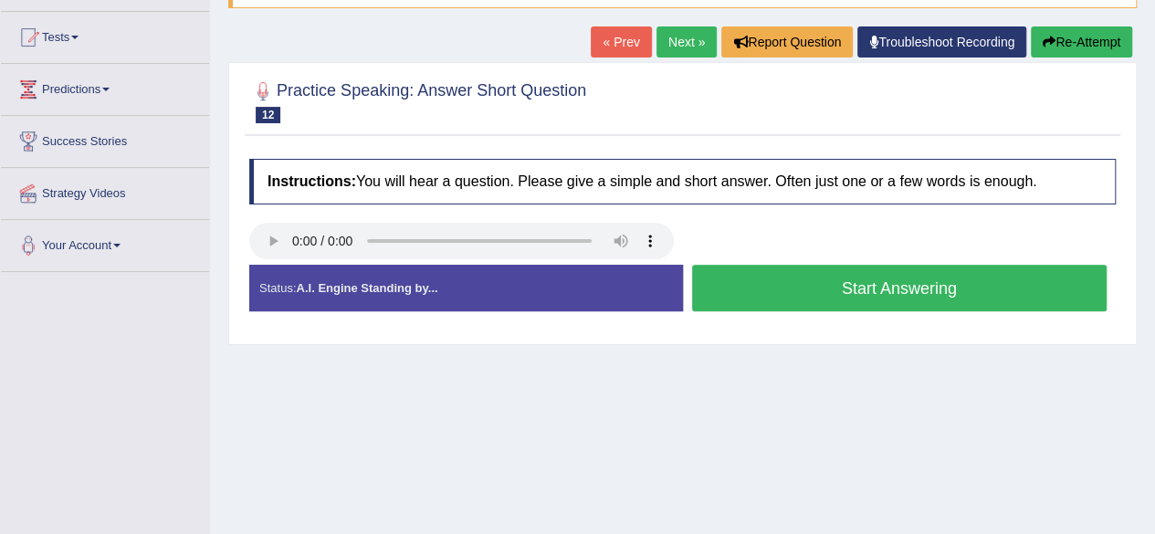
click at [778, 277] on button "Start Answering" at bounding box center [900, 288] width 416 height 47
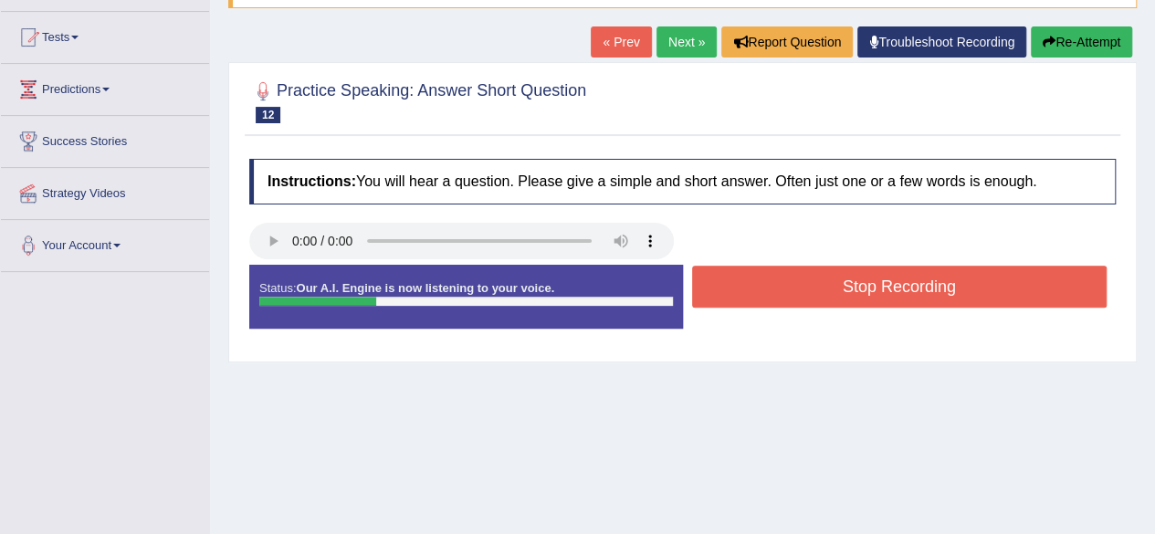
click at [771, 272] on button "Stop Recording" at bounding box center [900, 287] width 416 height 42
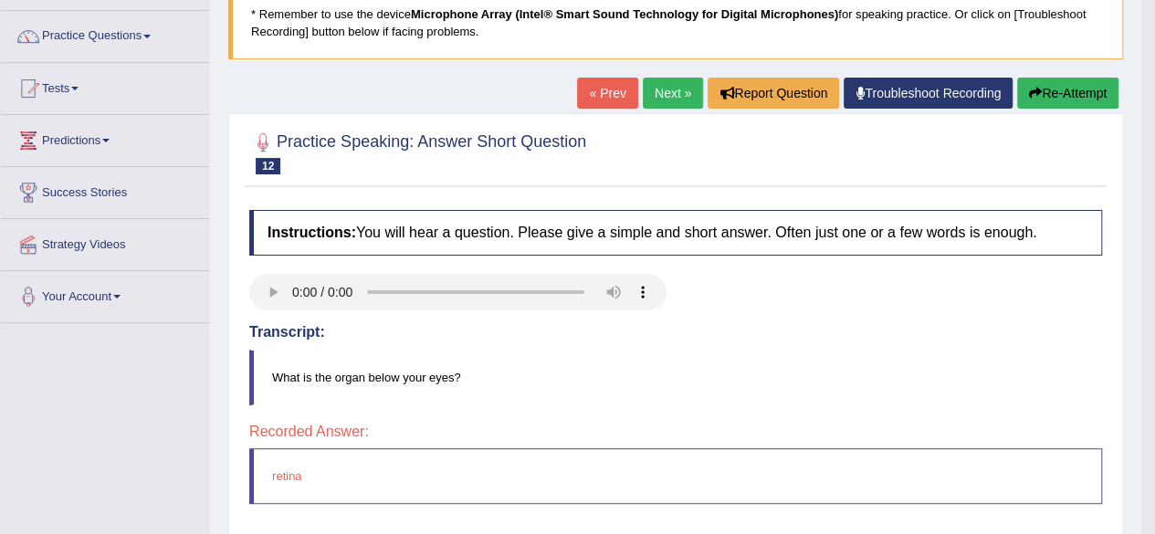
scroll to position [0, 0]
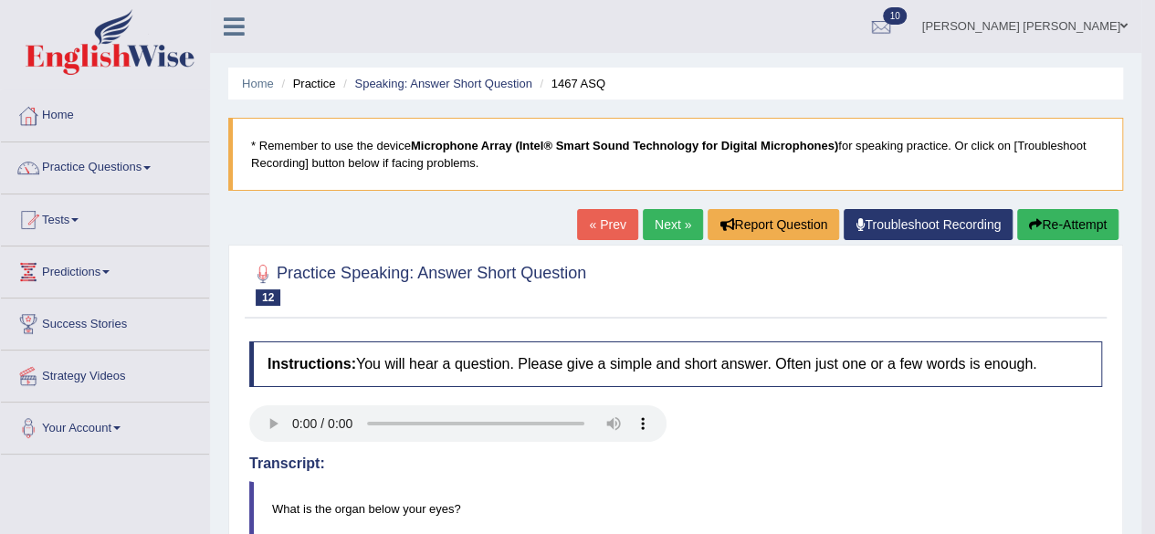
click at [656, 220] on link "Next »" at bounding box center [673, 224] width 60 height 31
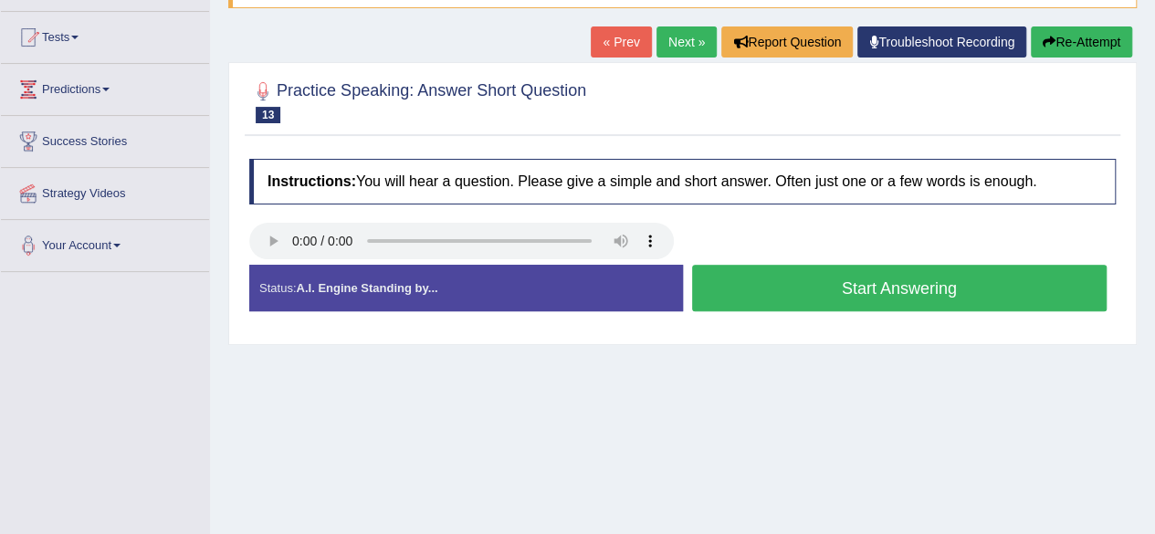
click at [732, 290] on button "Start Answering" at bounding box center [900, 288] width 416 height 47
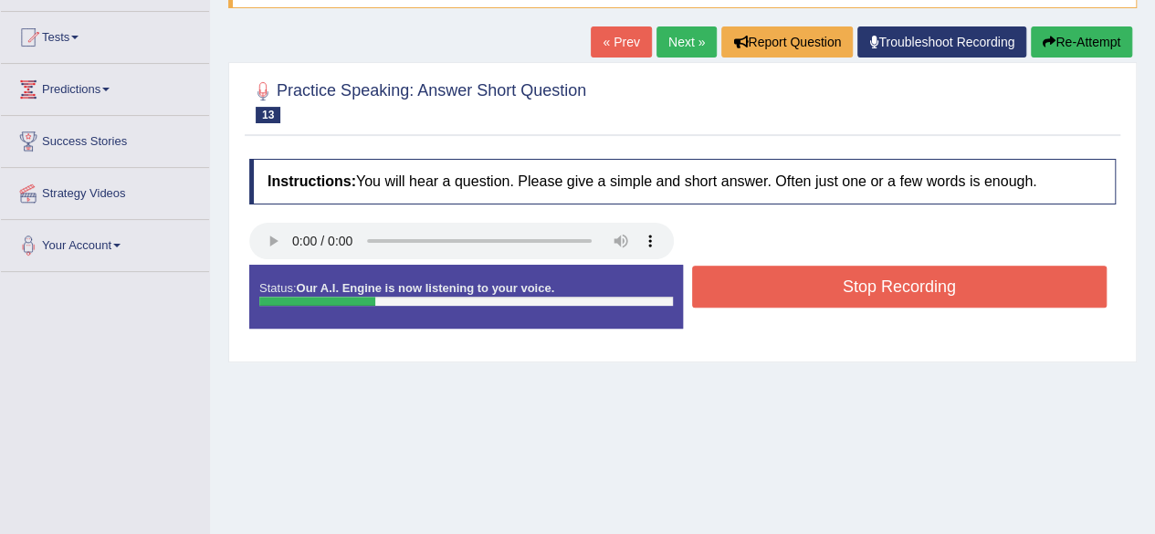
click at [732, 288] on button "Stop Recording" at bounding box center [900, 287] width 416 height 42
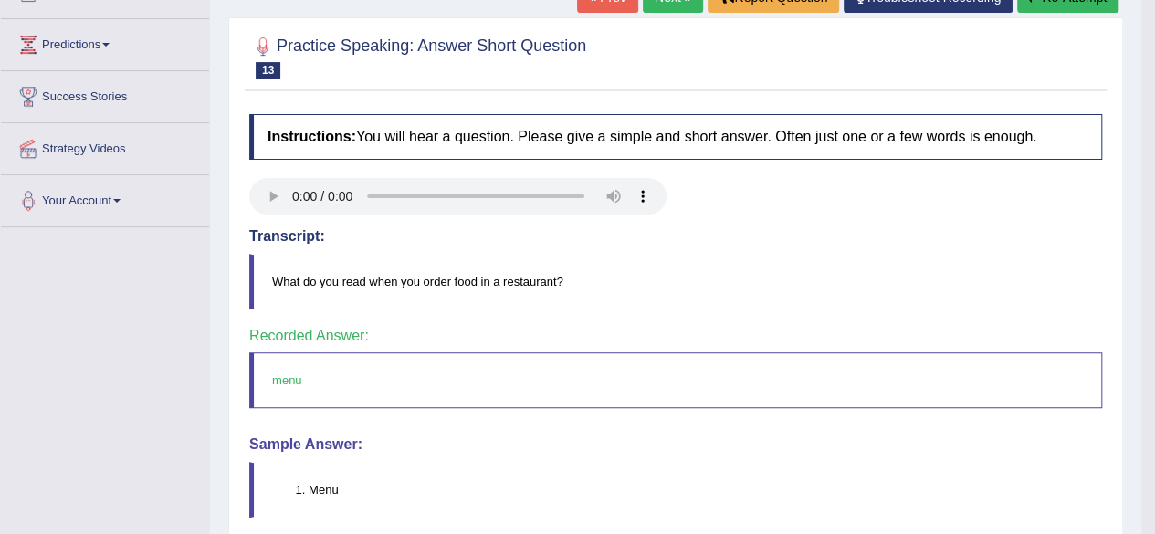
scroll to position [91, 0]
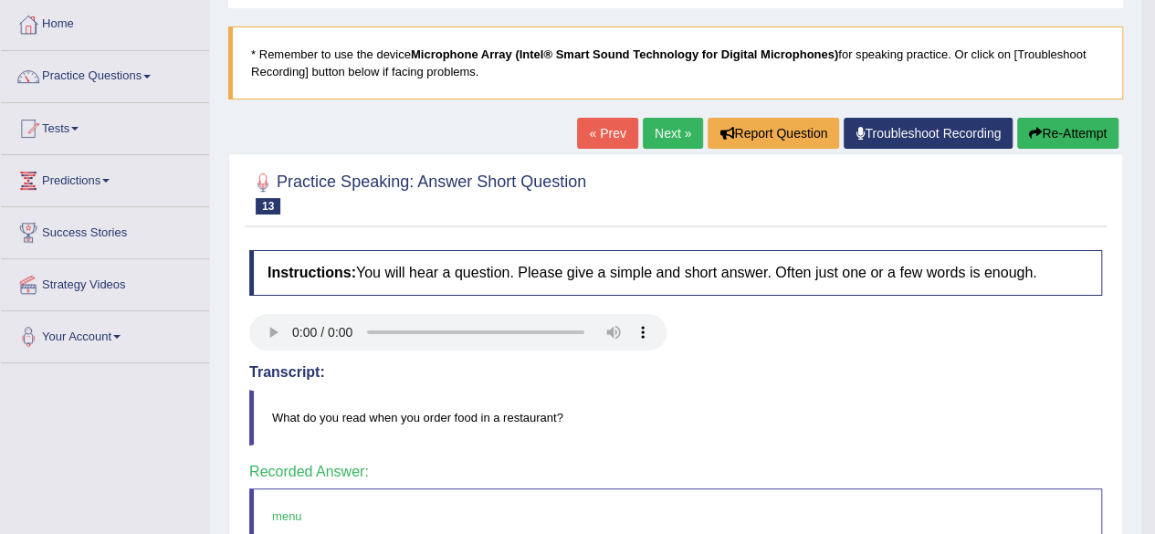
click at [658, 134] on link "Next »" at bounding box center [673, 133] width 60 height 31
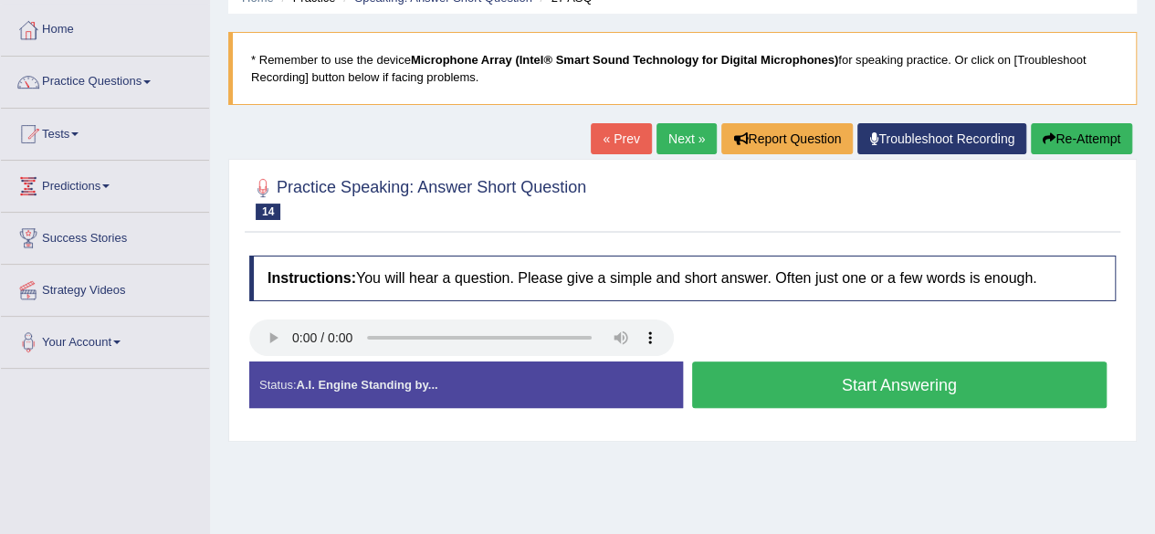
scroll to position [183, 0]
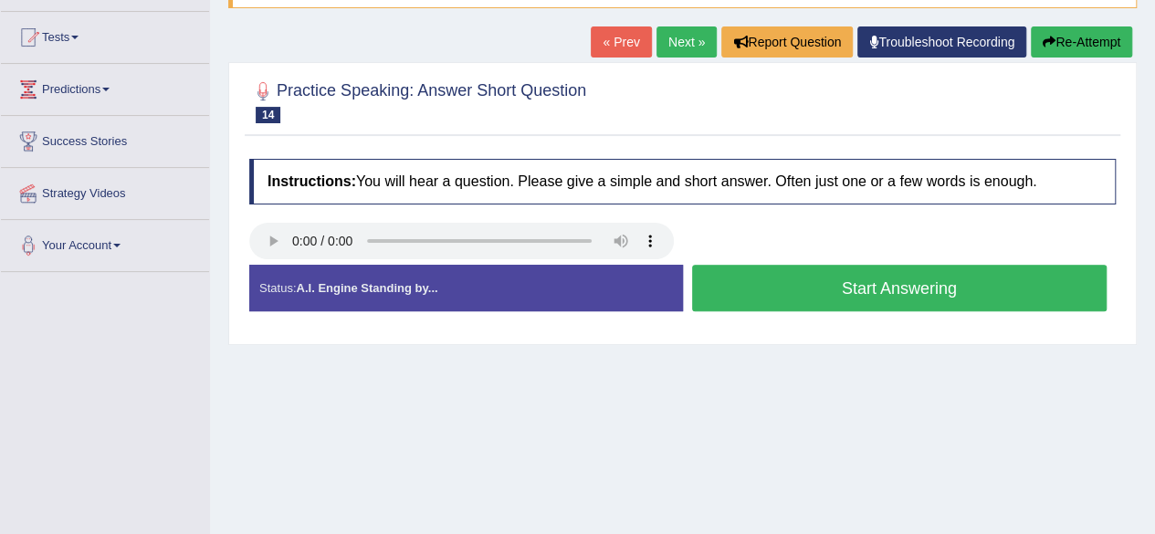
click at [840, 285] on button "Start Answering" at bounding box center [900, 288] width 416 height 47
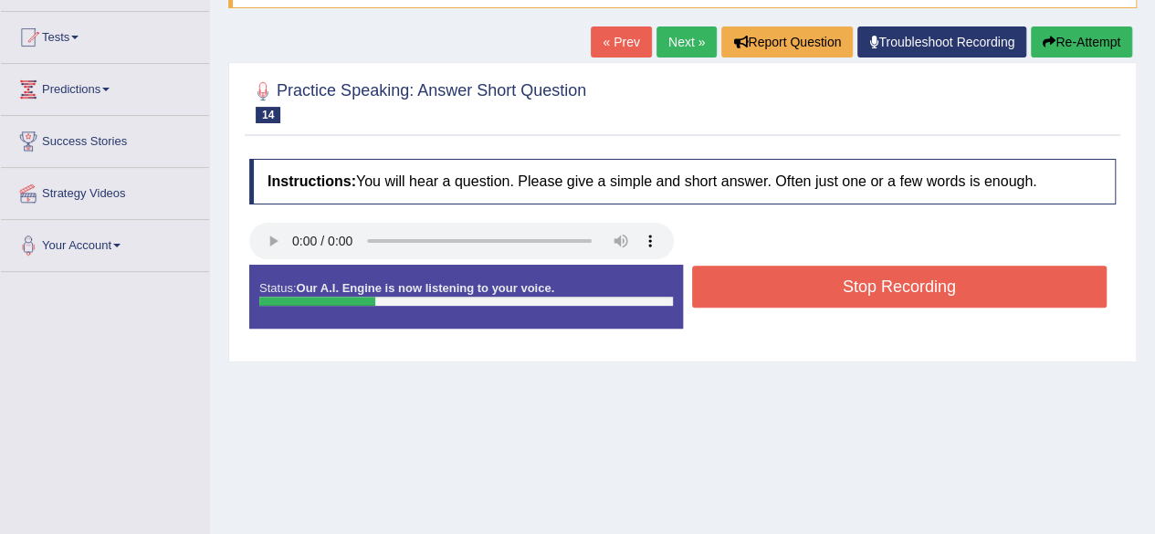
click at [827, 282] on button "Stop Recording" at bounding box center [900, 287] width 416 height 42
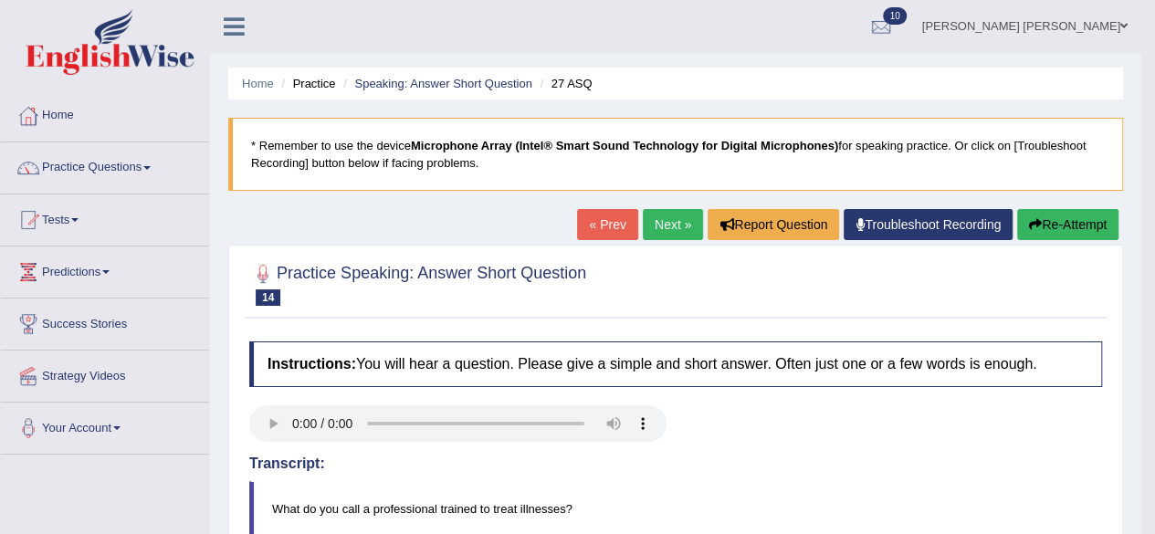
scroll to position [0, 0]
click at [671, 219] on link "Next »" at bounding box center [673, 224] width 60 height 31
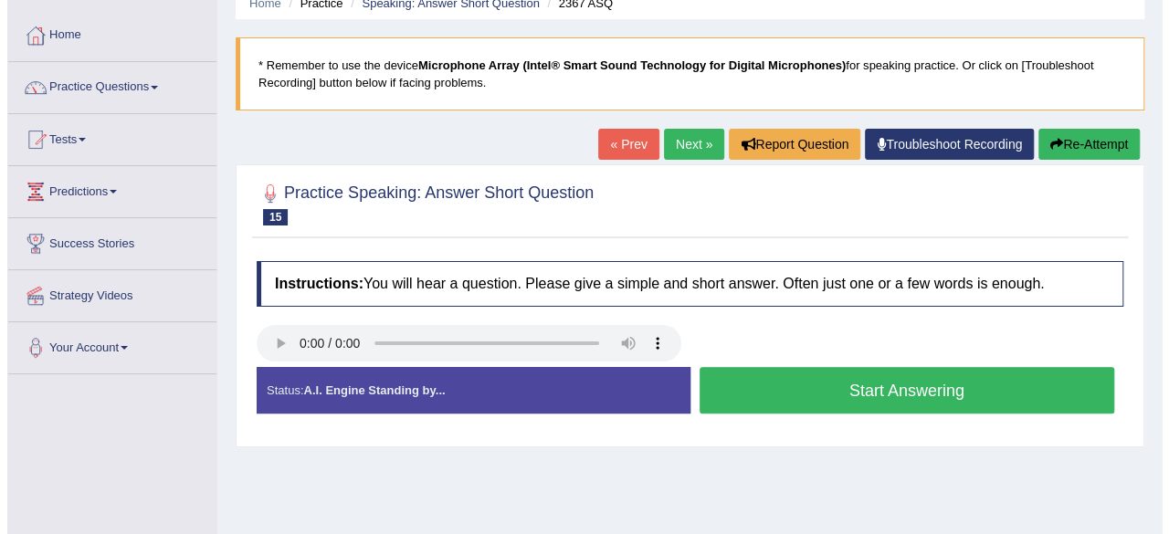
scroll to position [183, 0]
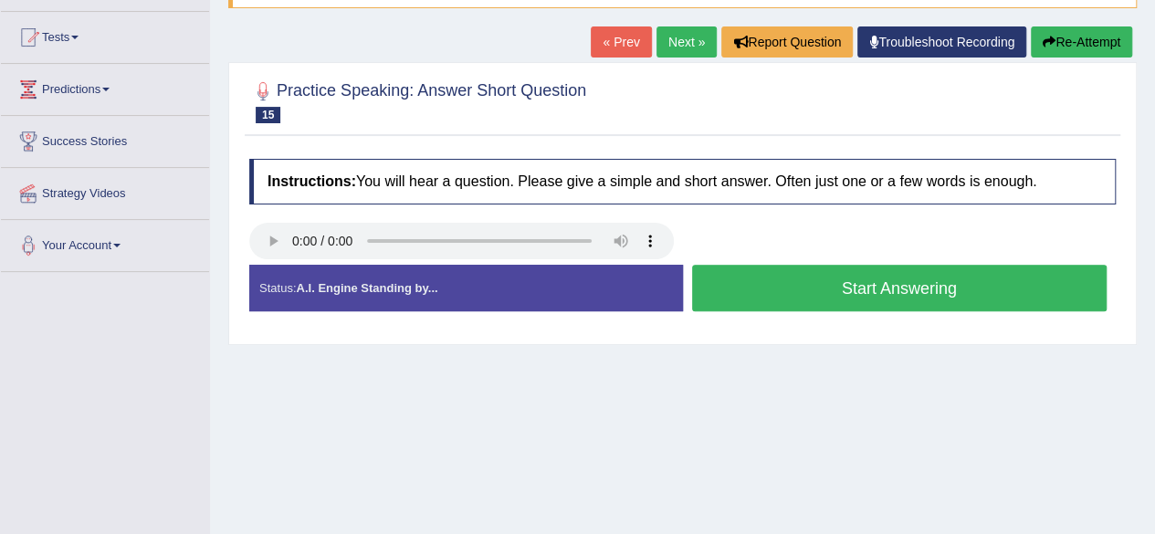
click at [804, 291] on button "Start Answering" at bounding box center [900, 288] width 416 height 47
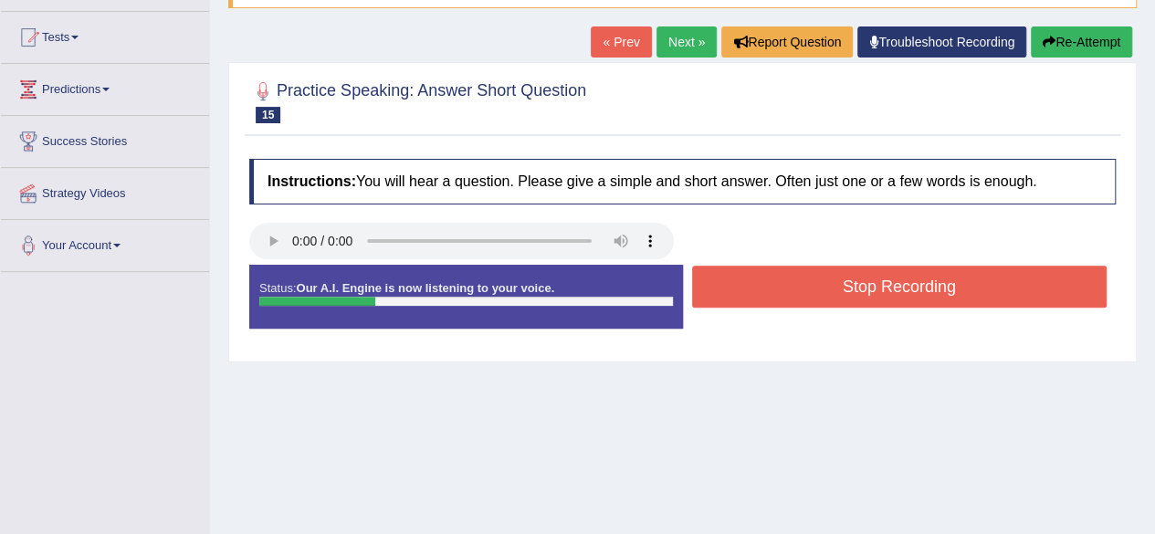
click at [793, 284] on button "Stop Recording" at bounding box center [900, 287] width 416 height 42
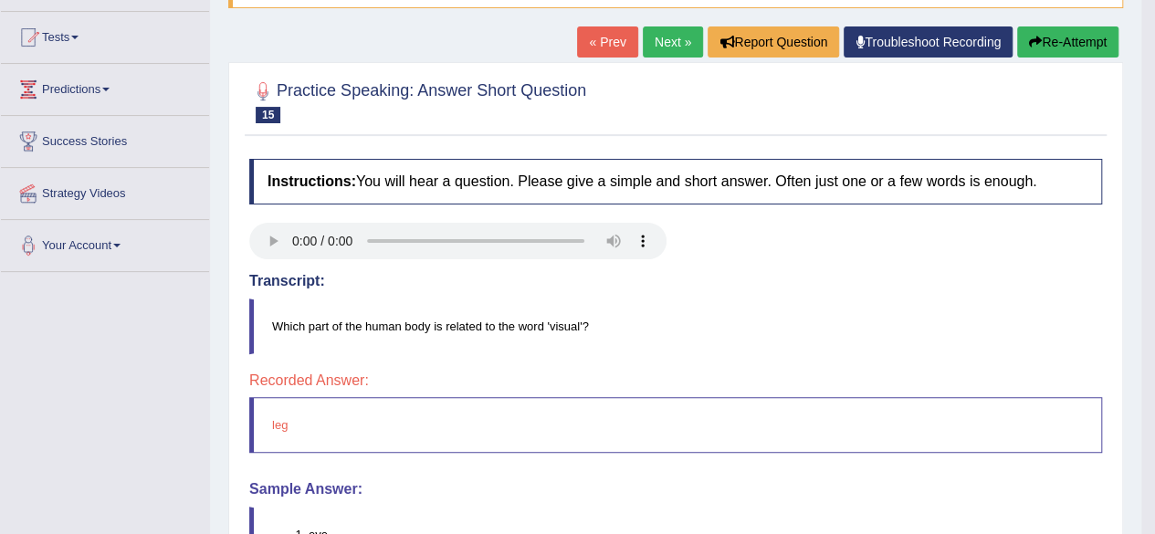
click at [671, 38] on link "Next »" at bounding box center [673, 41] width 60 height 31
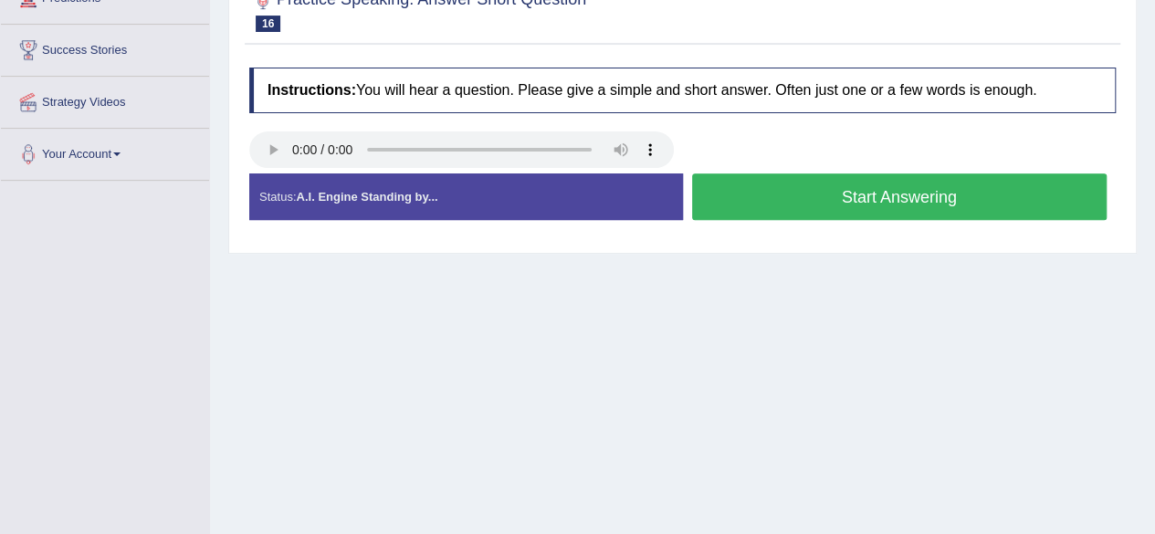
click at [761, 193] on button "Start Answering" at bounding box center [900, 197] width 416 height 47
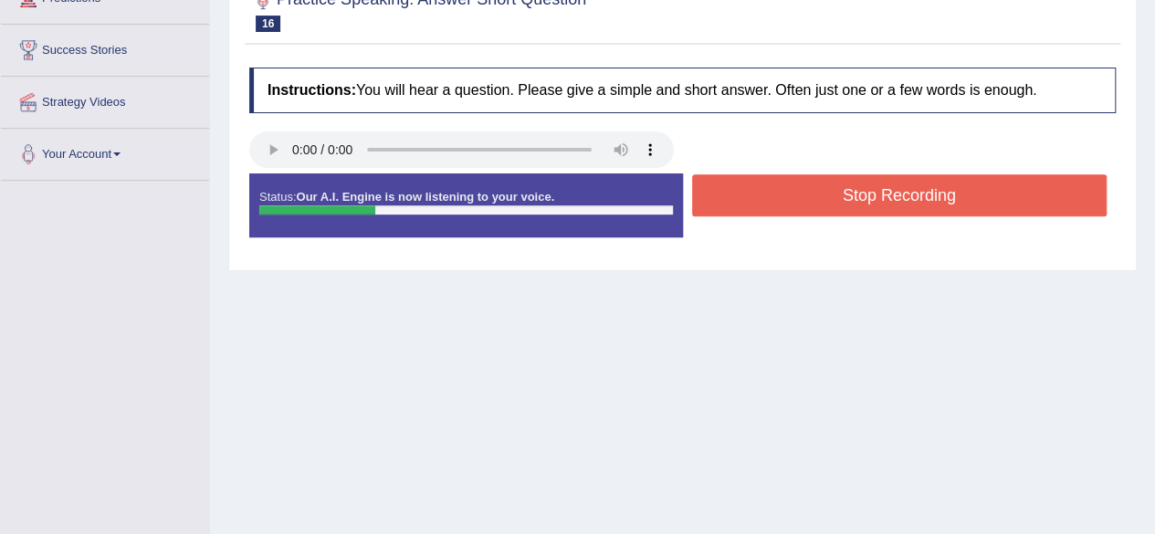
click at [743, 184] on button "Stop Recording" at bounding box center [900, 195] width 416 height 42
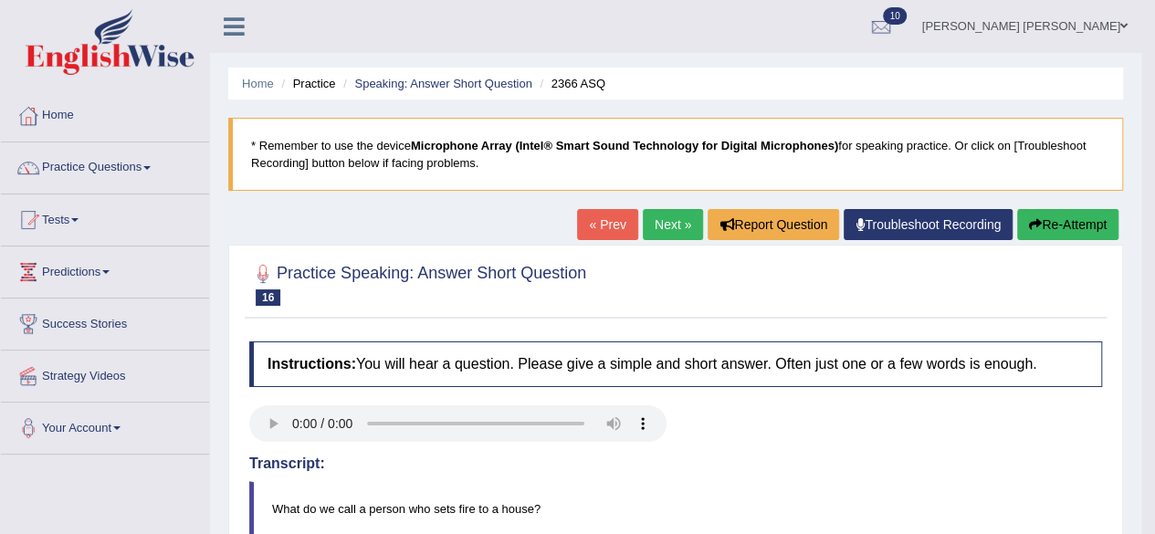
click at [661, 227] on link "Next »" at bounding box center [673, 224] width 60 height 31
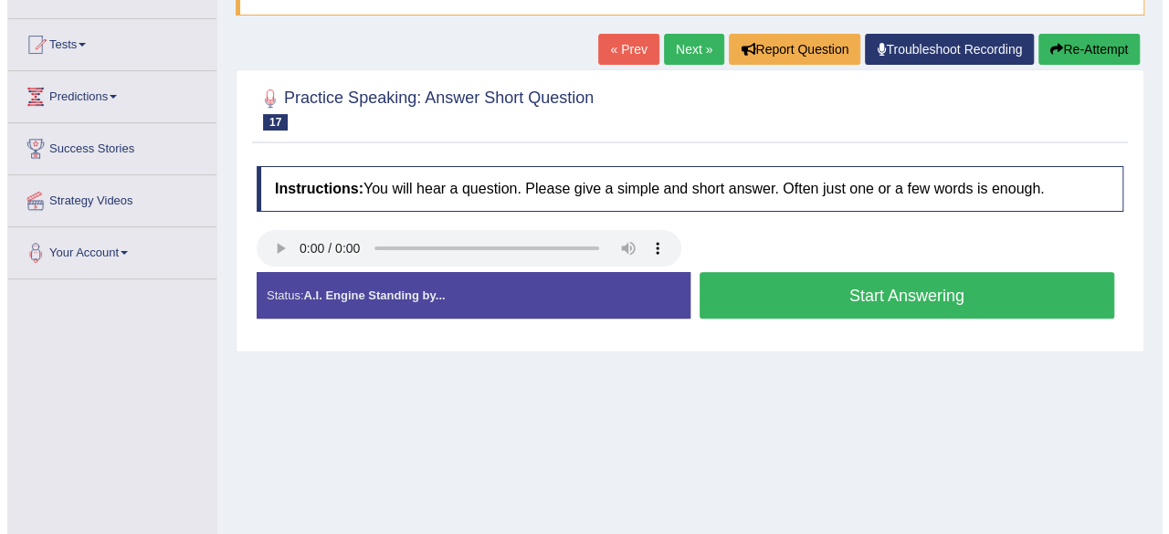
scroll to position [183, 0]
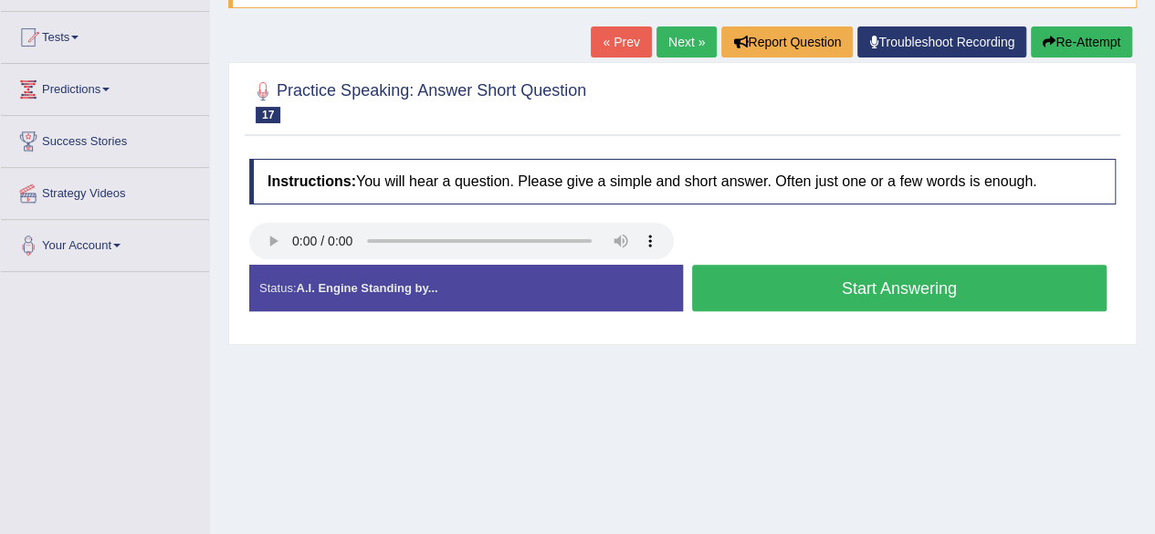
click at [784, 289] on button "Start Answering" at bounding box center [900, 288] width 416 height 47
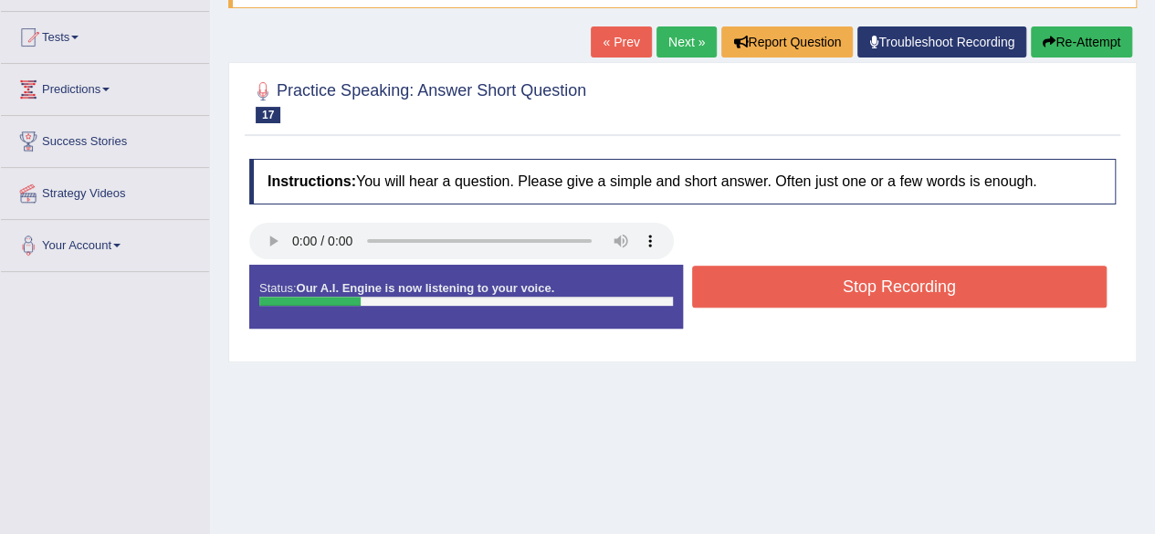
click at [775, 284] on button "Stop Recording" at bounding box center [900, 287] width 416 height 42
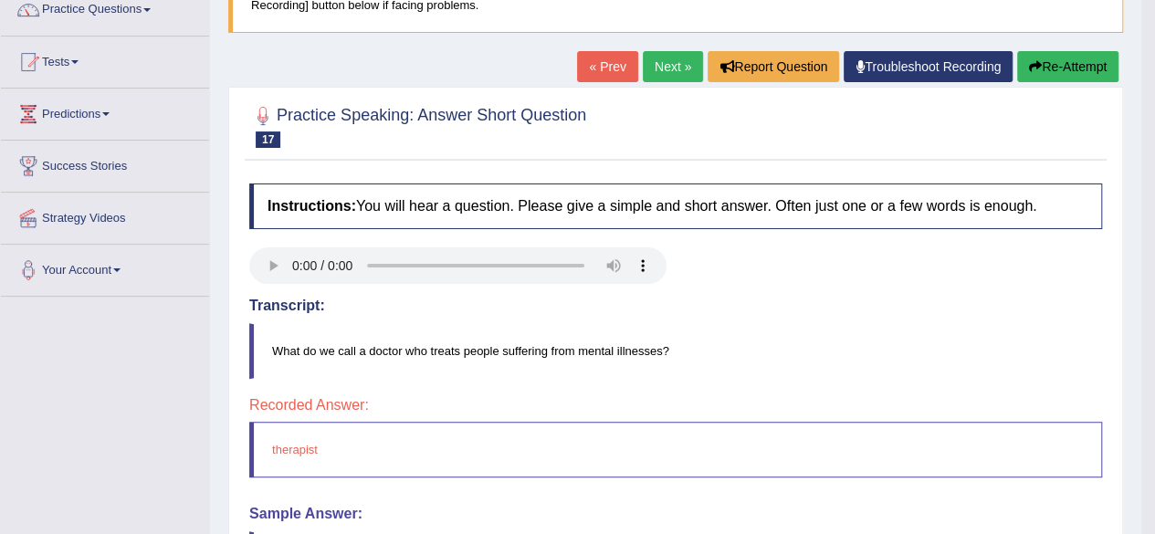
scroll to position [0, 0]
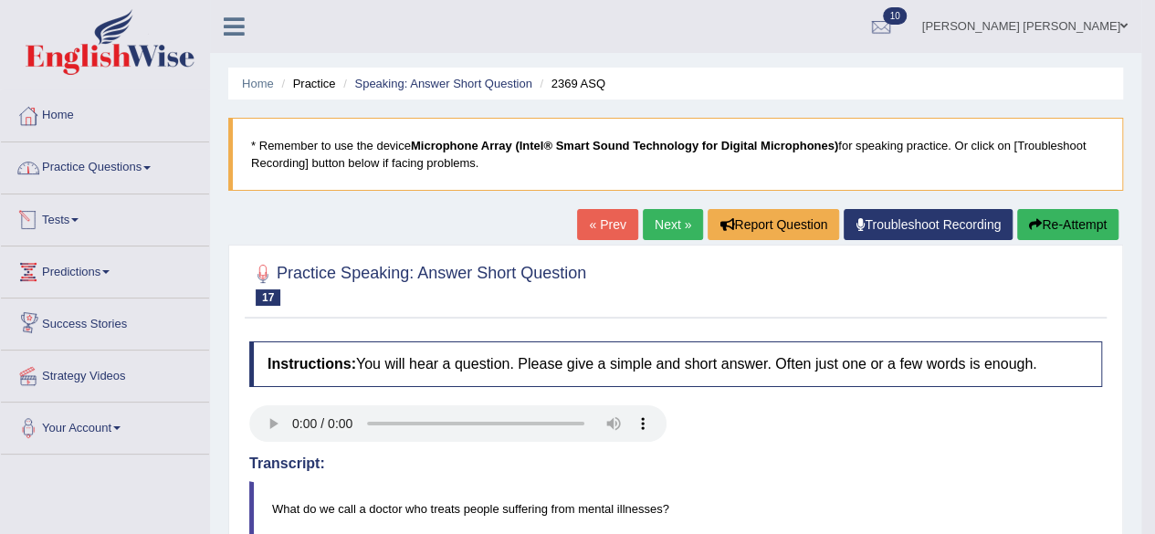
click at [69, 218] on link "Tests" at bounding box center [105, 218] width 208 height 46
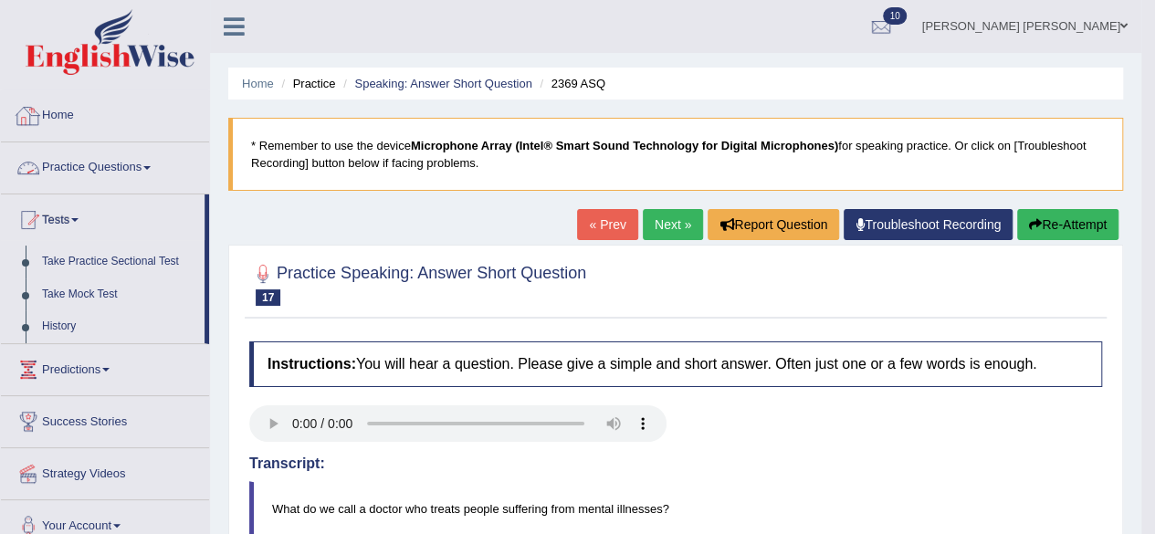
click at [70, 113] on link "Home" at bounding box center [105, 113] width 208 height 46
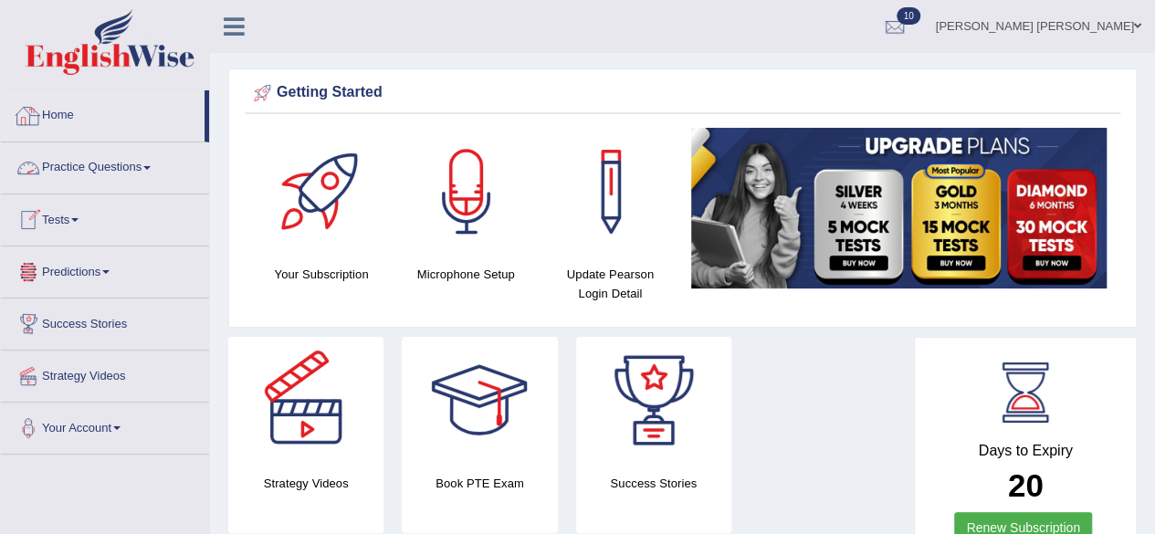
click at [64, 109] on link "Home" at bounding box center [103, 113] width 204 height 46
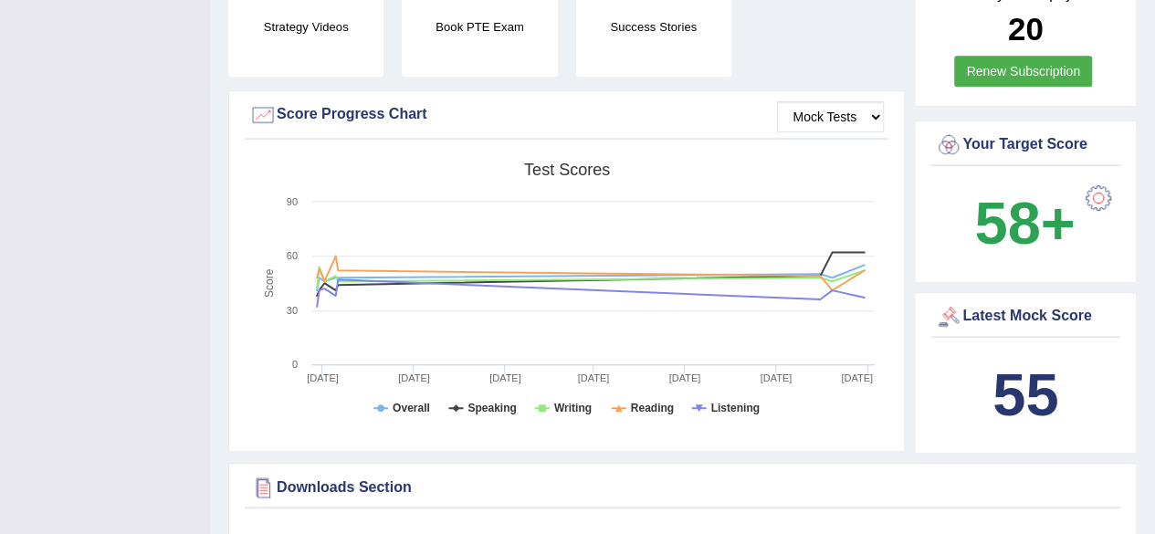
scroll to position [91, 0]
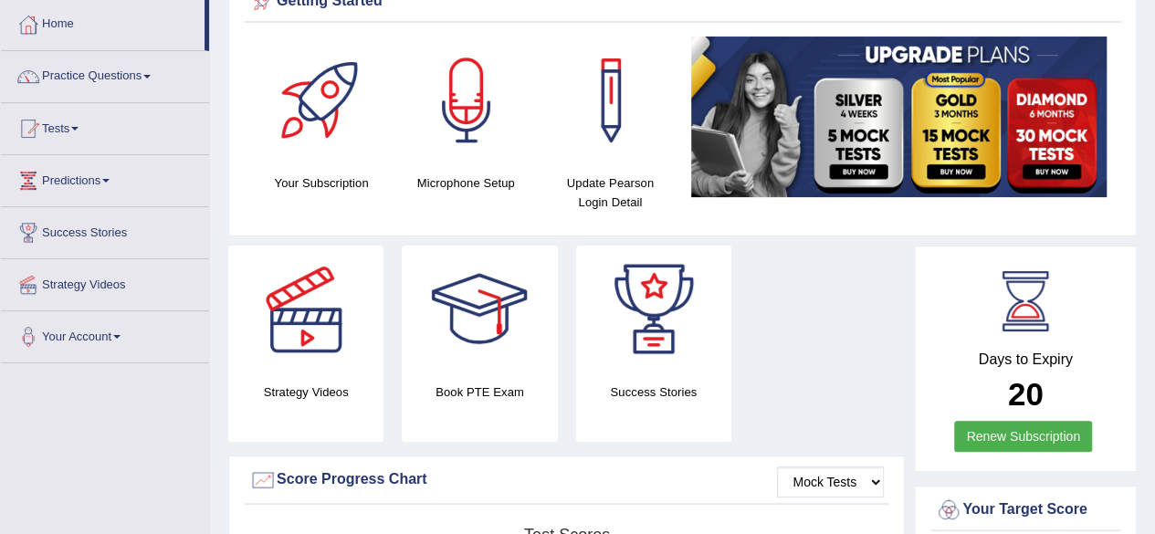
click at [77, 120] on link "Tests" at bounding box center [105, 126] width 208 height 46
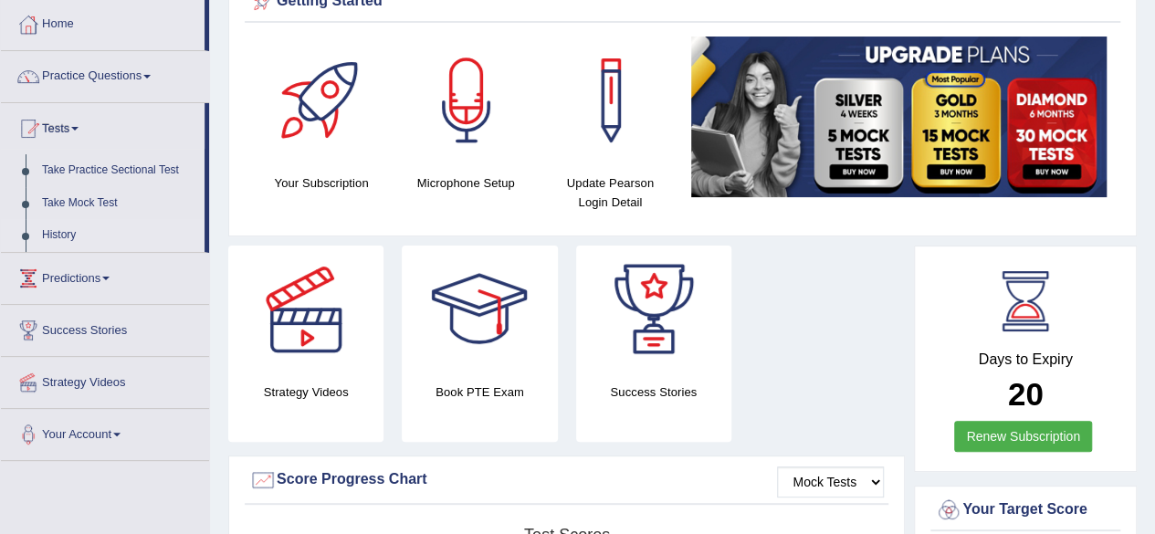
click at [62, 232] on link "History" at bounding box center [119, 235] width 171 height 33
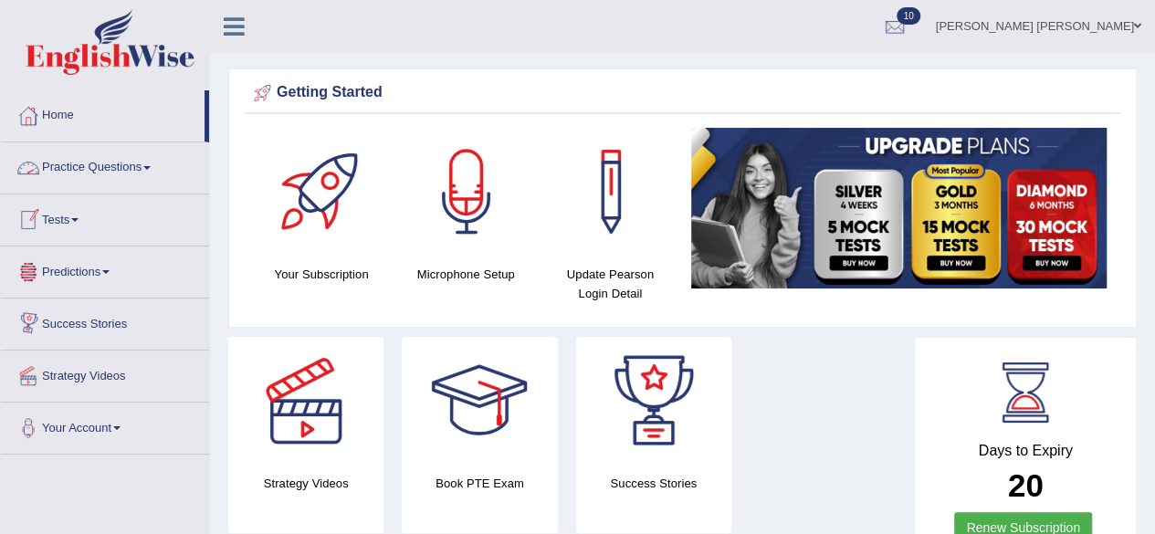
click at [84, 216] on link "Tests" at bounding box center [105, 218] width 208 height 46
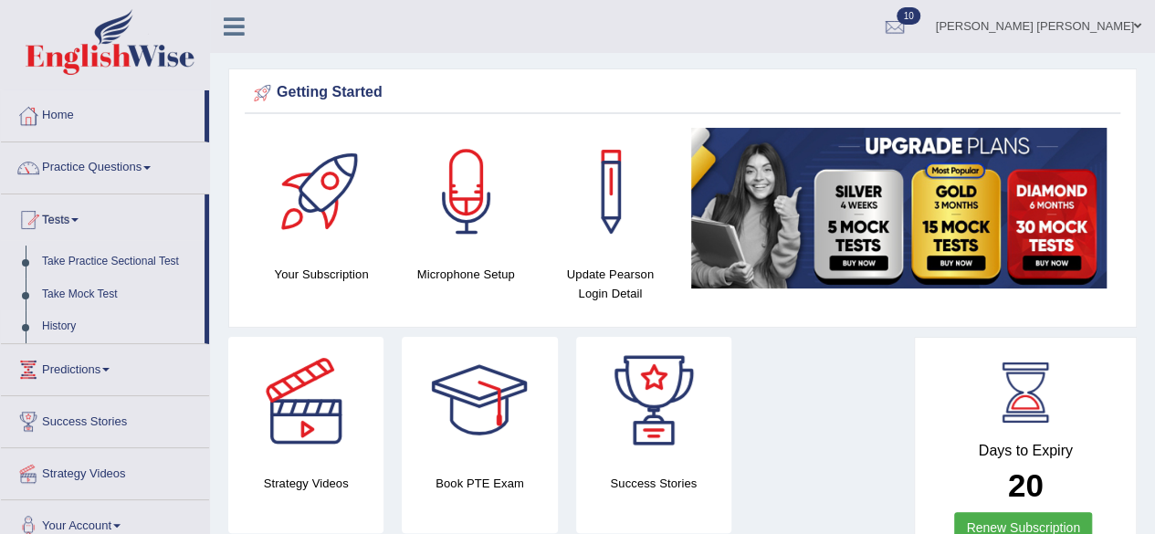
click at [68, 319] on link "History" at bounding box center [119, 327] width 171 height 33
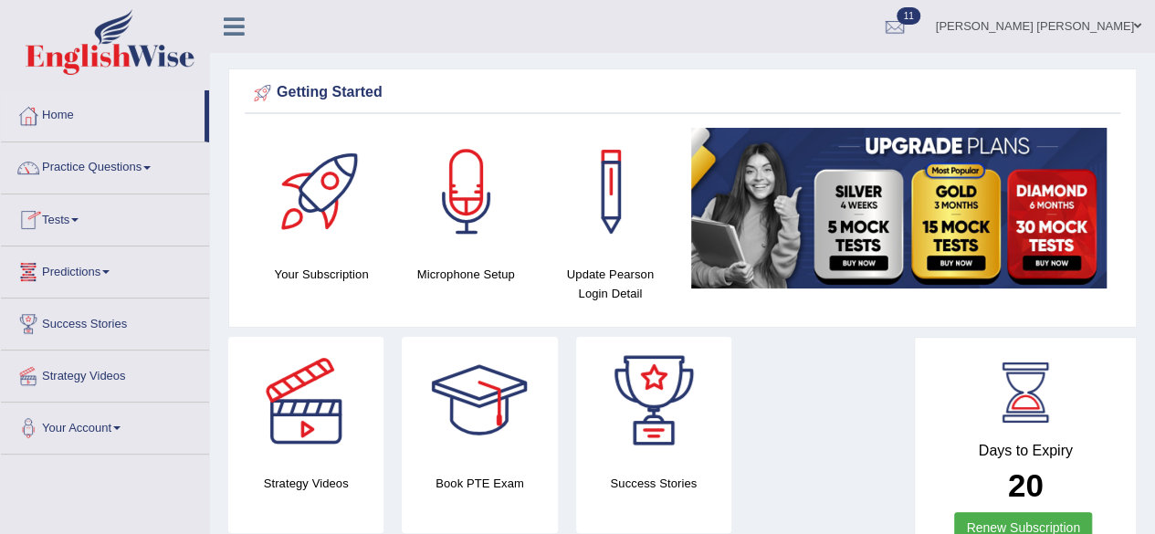
click at [77, 218] on span at bounding box center [74, 220] width 7 height 4
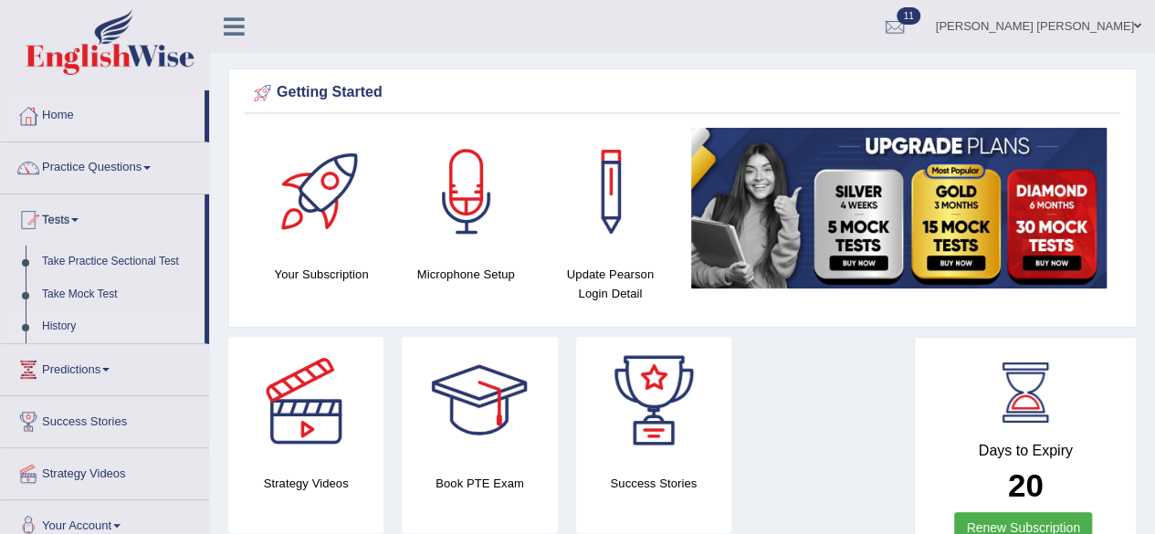
click at [62, 322] on link "History" at bounding box center [119, 327] width 171 height 33
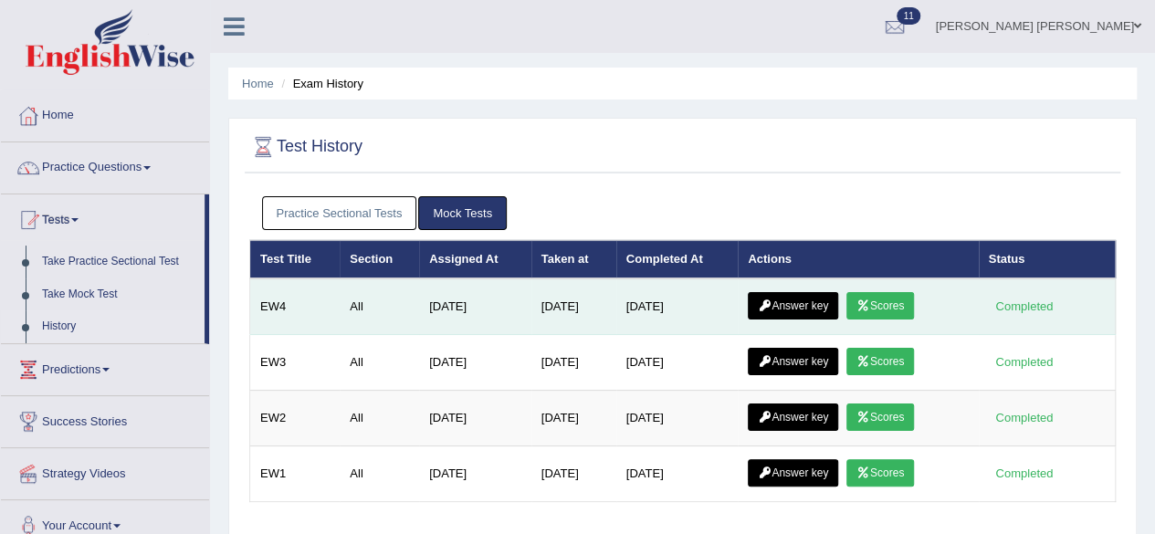
click at [895, 306] on link "Scores" at bounding box center [881, 305] width 68 height 27
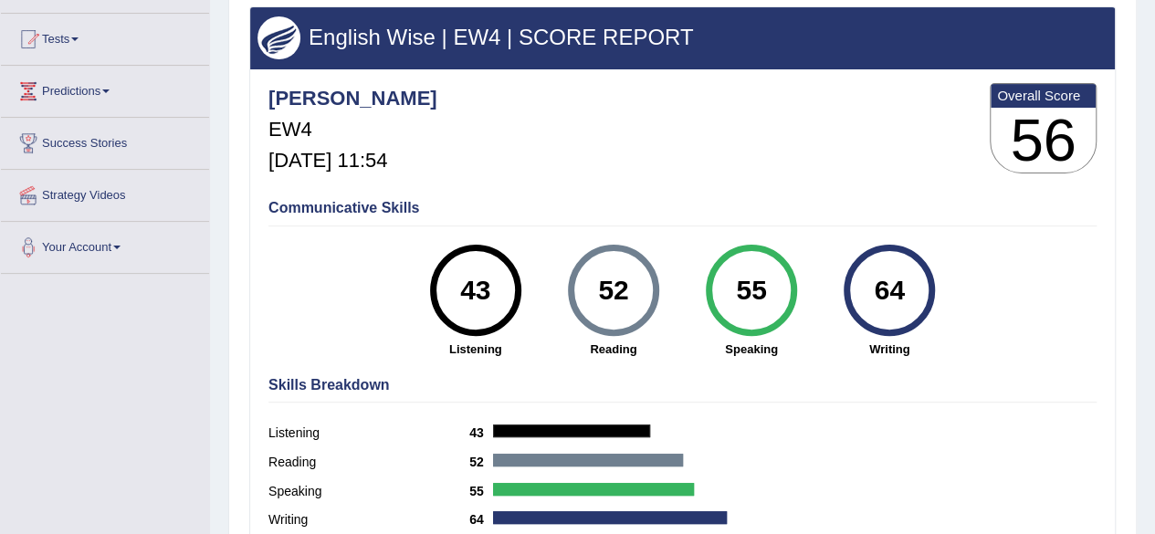
scroll to position [91, 0]
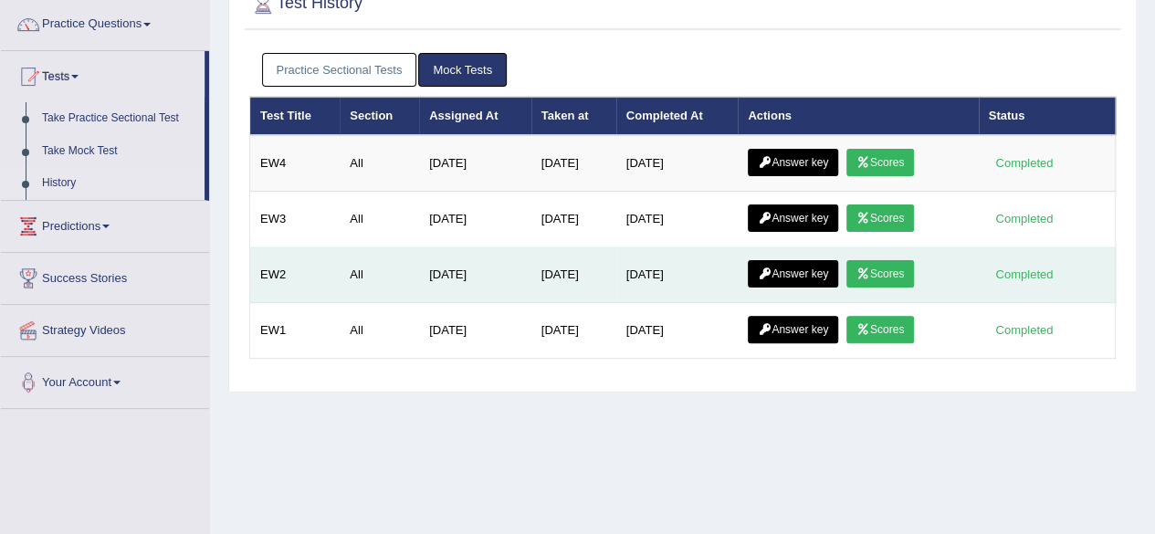
scroll to position [183, 0]
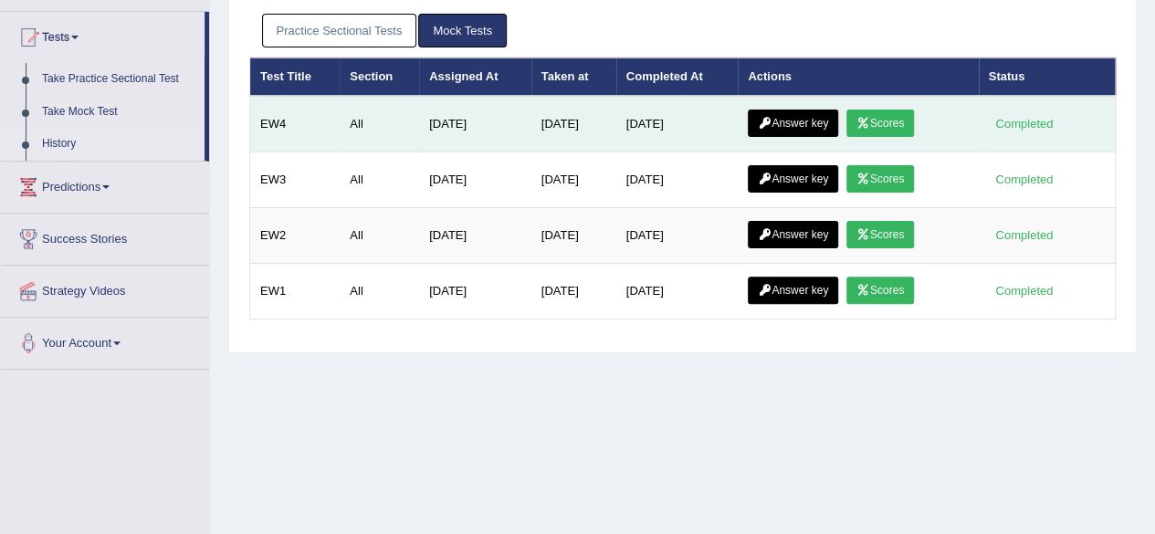
click at [811, 116] on link "Answer key" at bounding box center [793, 123] width 90 height 27
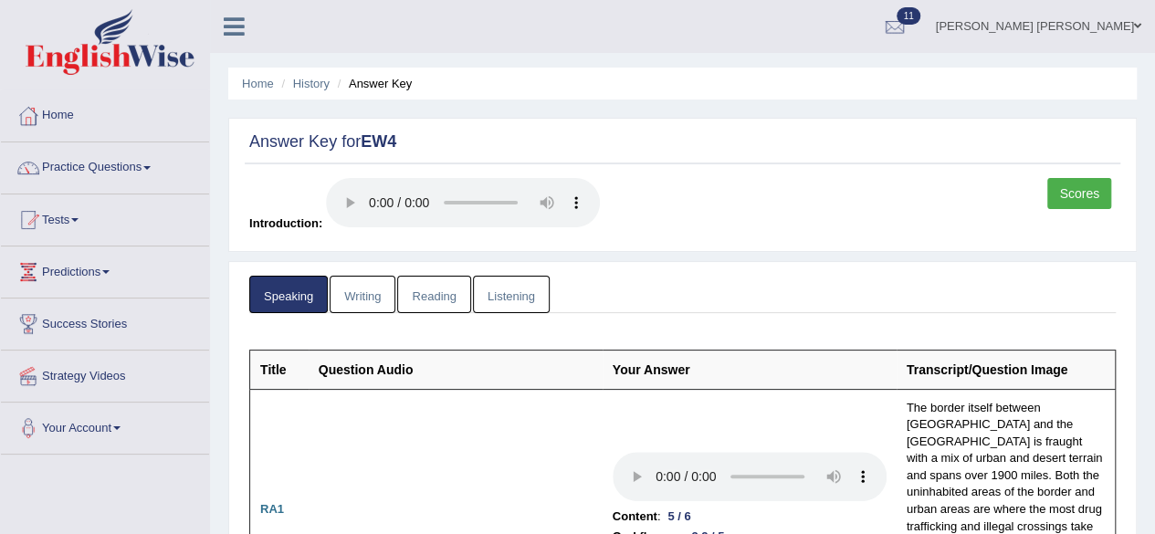
click at [369, 293] on link "Writing" at bounding box center [363, 294] width 66 height 37
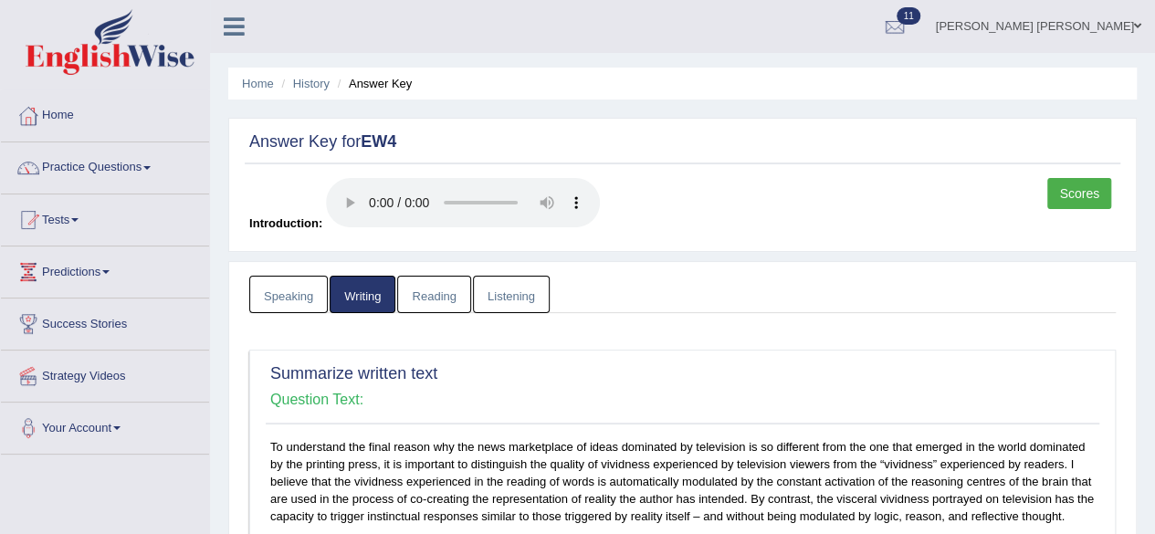
click at [438, 297] on link "Reading" at bounding box center [433, 294] width 73 height 37
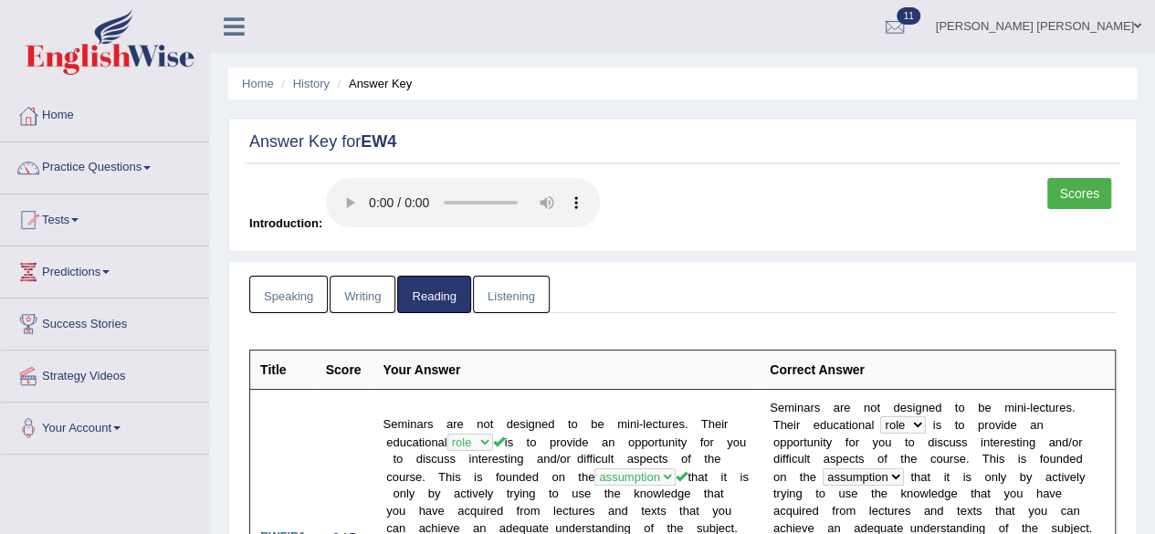
click at [520, 298] on link "Listening" at bounding box center [511, 294] width 77 height 37
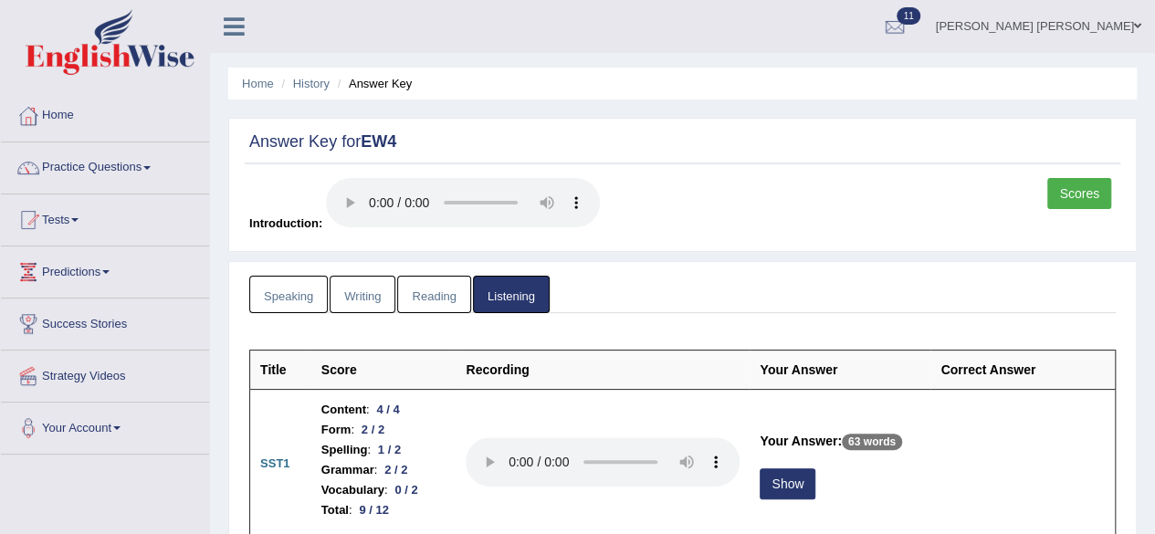
drag, startPoint x: 536, startPoint y: 295, endPoint x: 526, endPoint y: 291, distance: 10.7
click at [535, 295] on link "Listening" at bounding box center [511, 294] width 77 height 37
click at [514, 288] on link "Listening" at bounding box center [511, 294] width 77 height 37
click at [1074, 186] on link "Scores" at bounding box center [1080, 193] width 64 height 31
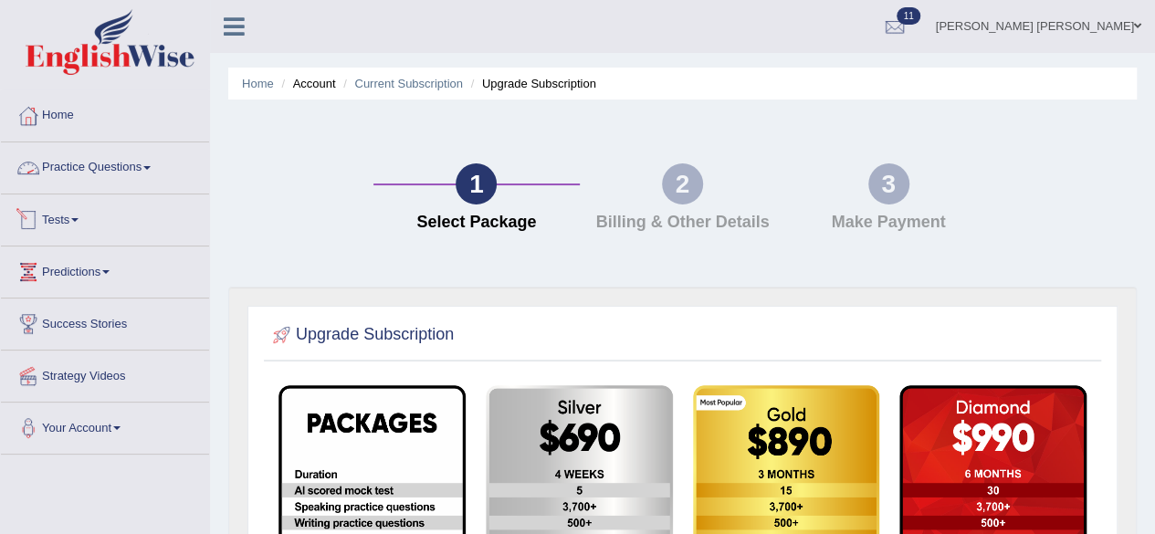
click at [146, 165] on link "Practice Questions" at bounding box center [105, 165] width 208 height 46
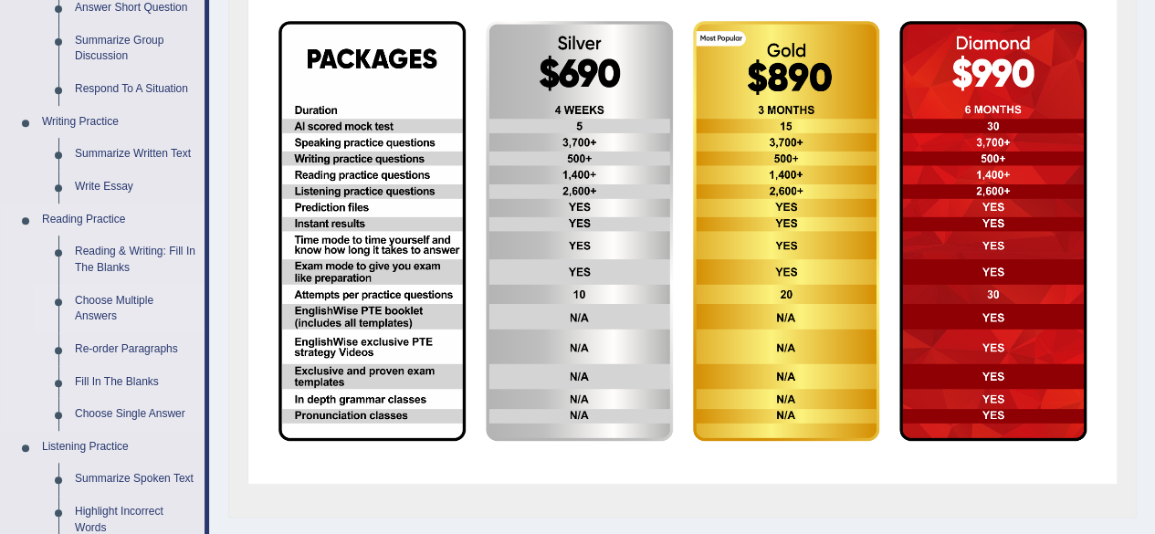
scroll to position [365, 0]
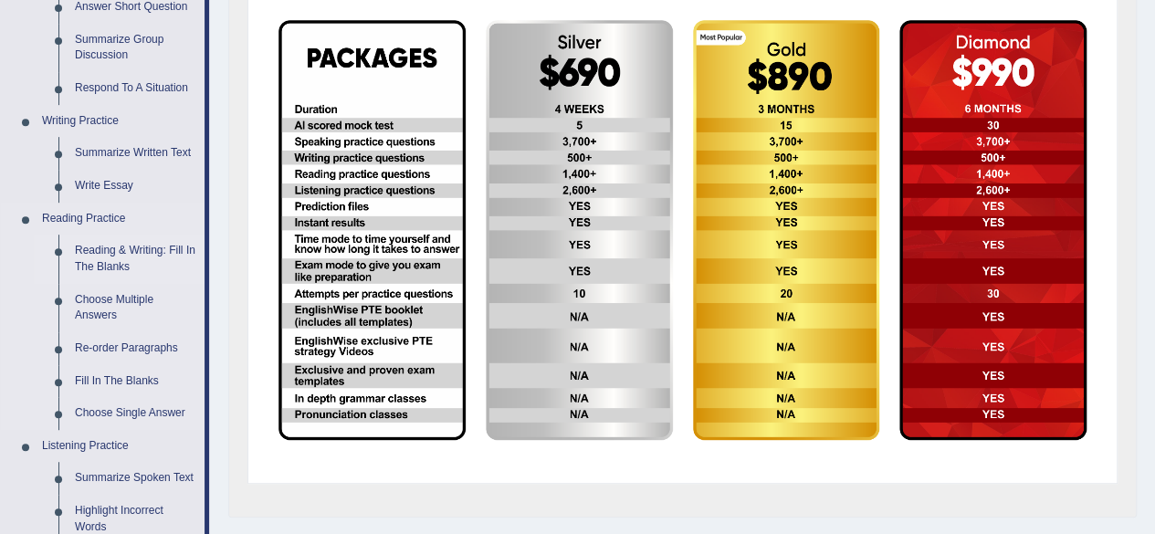
click at [168, 249] on link "Reading & Writing: Fill In The Blanks" at bounding box center [136, 259] width 138 height 48
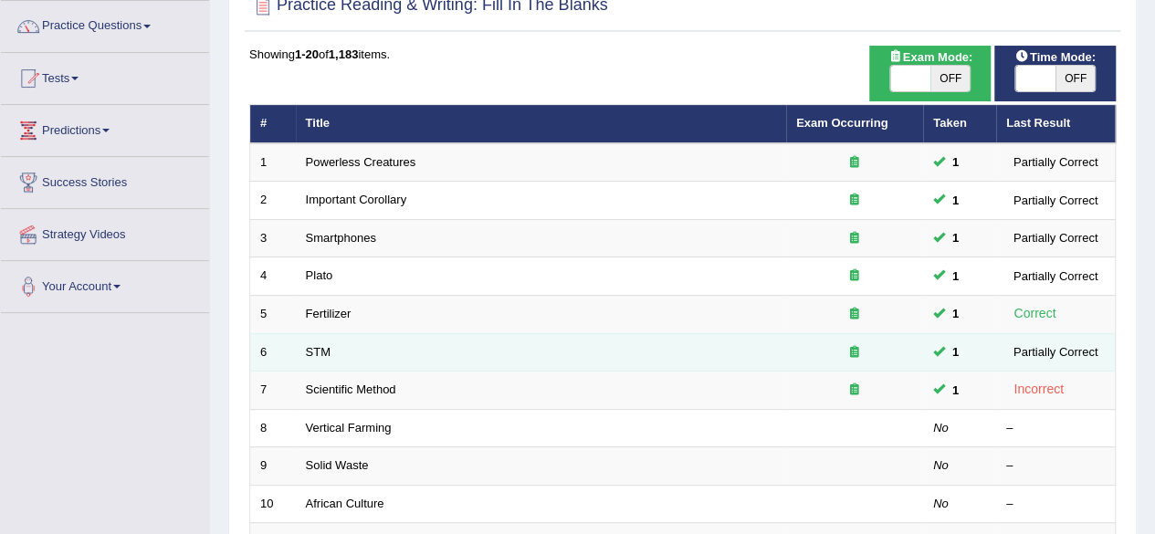
scroll to position [91, 0]
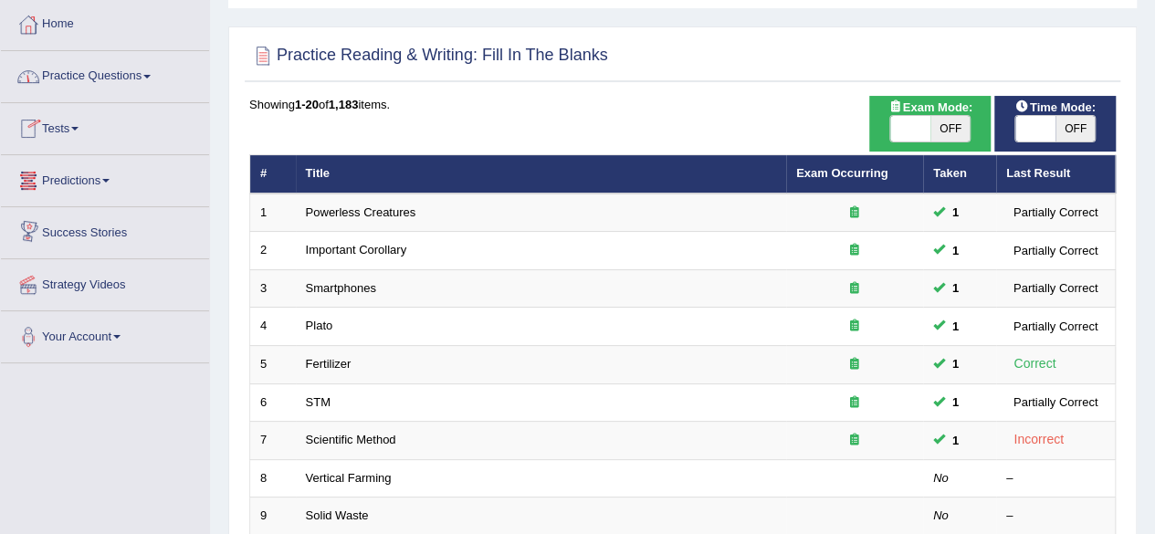
click at [142, 75] on link "Practice Questions" at bounding box center [105, 74] width 208 height 46
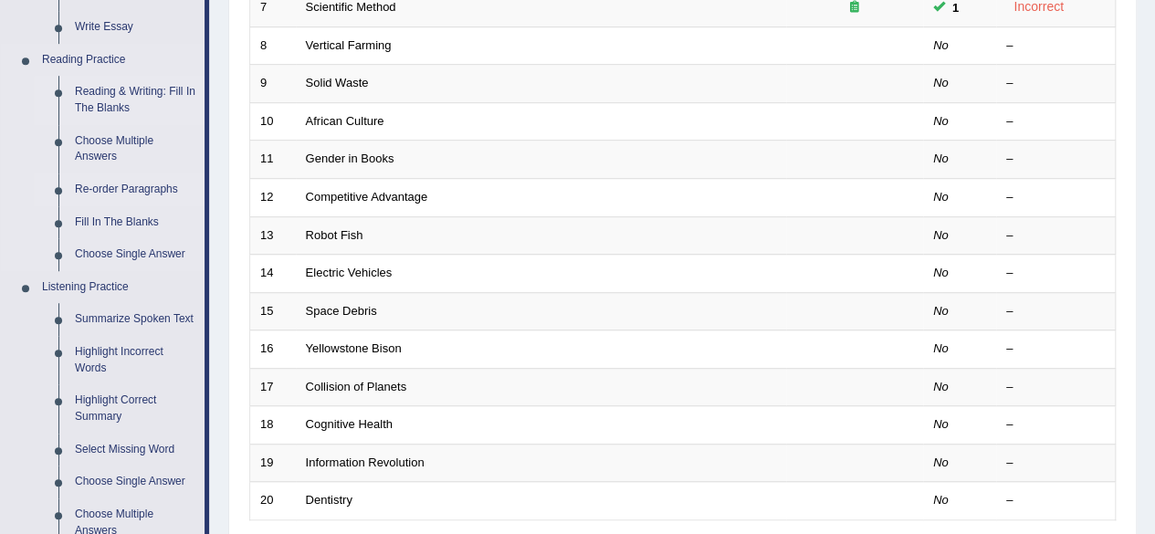
scroll to position [548, 0]
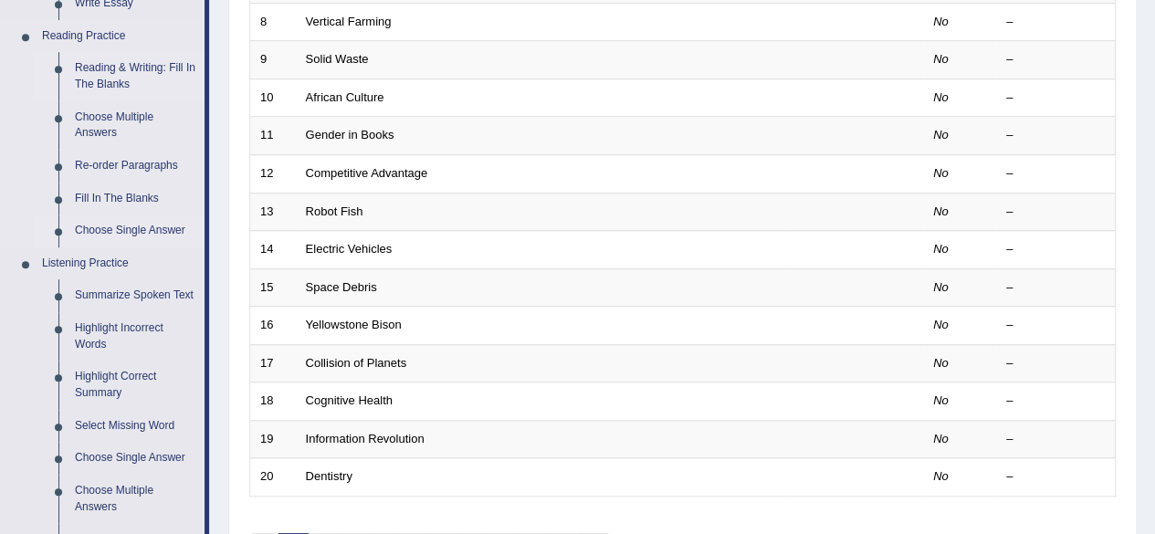
click at [169, 231] on link "Choose Single Answer" at bounding box center [136, 231] width 138 height 33
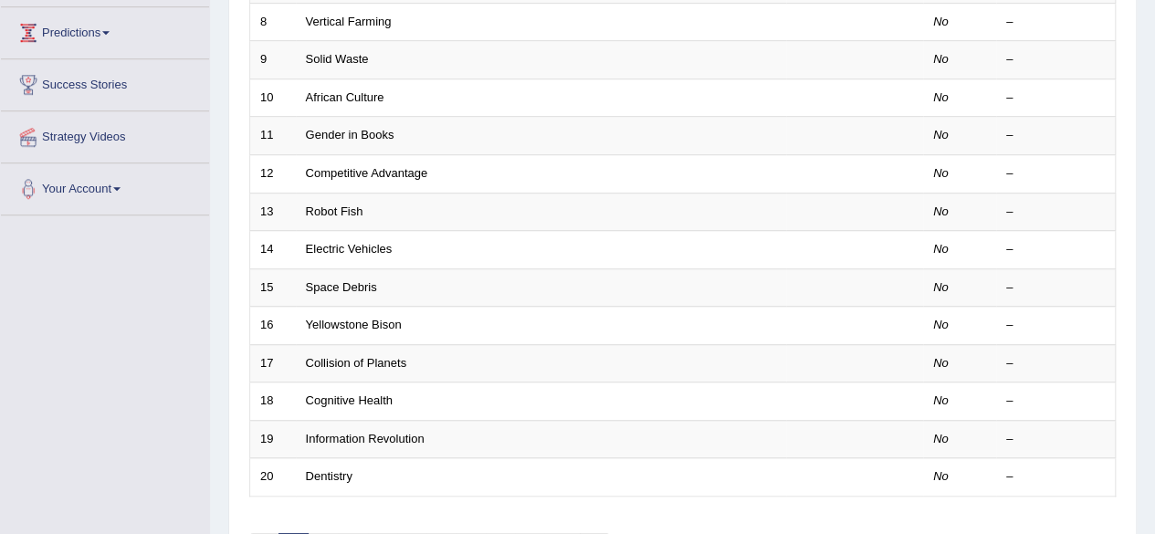
scroll to position [388, 0]
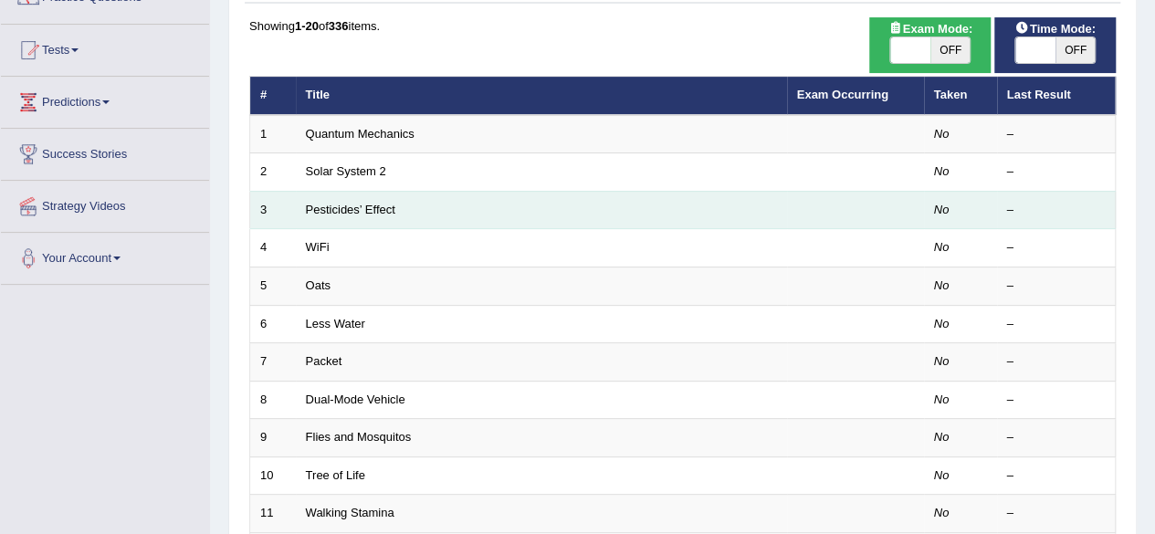
scroll to position [274, 0]
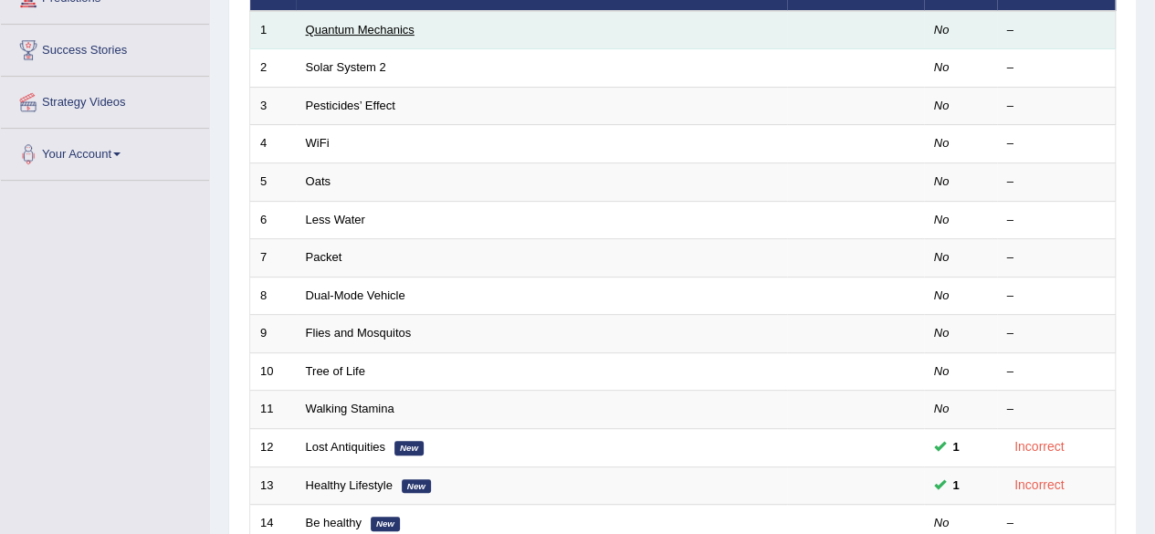
click at [351, 32] on link "Quantum Mechanics" at bounding box center [360, 30] width 109 height 14
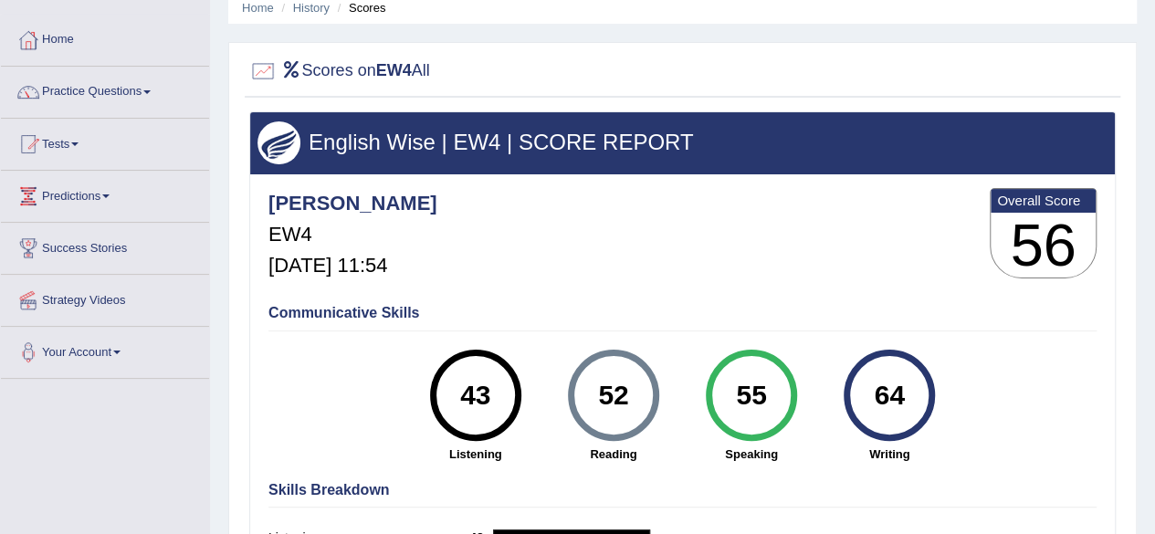
scroll to position [183, 0]
